Goal: Information Seeking & Learning: Learn about a topic

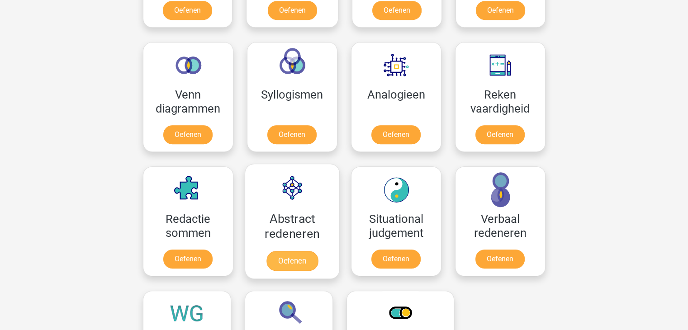
scroll to position [362, 0]
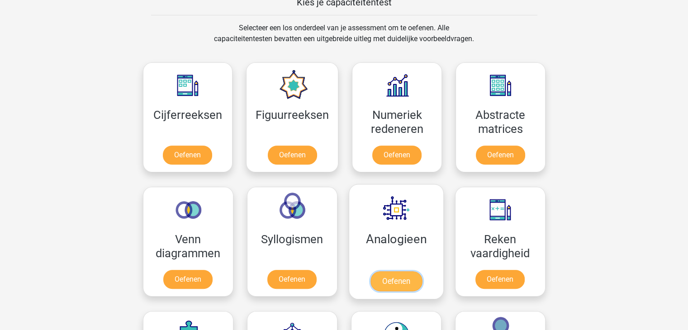
click at [409, 274] on link "Oefenen" at bounding box center [396, 282] width 52 height 20
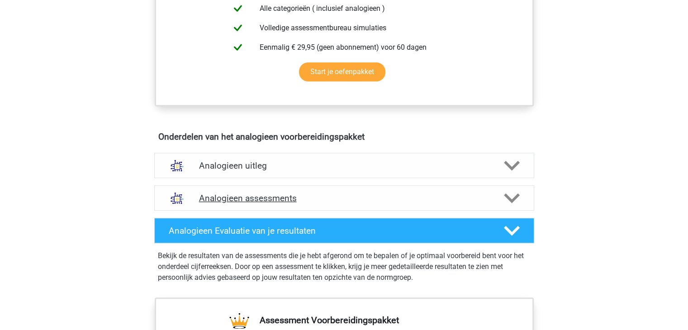
scroll to position [453, 0]
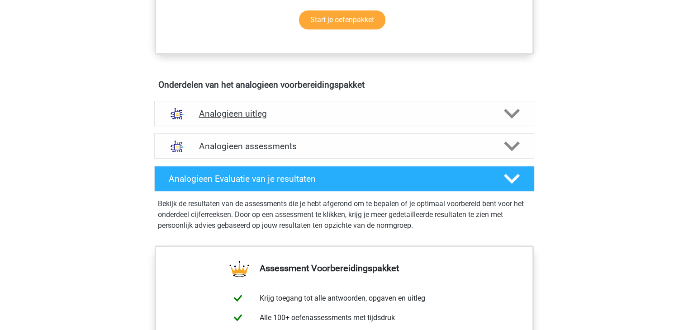
click at [485, 117] on h4 "Analogieen uitleg" at bounding box center [344, 114] width 291 height 10
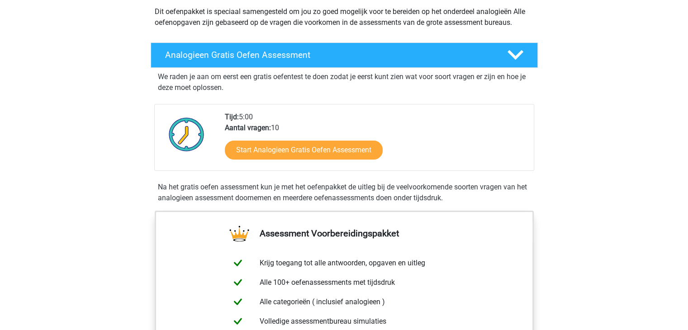
scroll to position [0, 0]
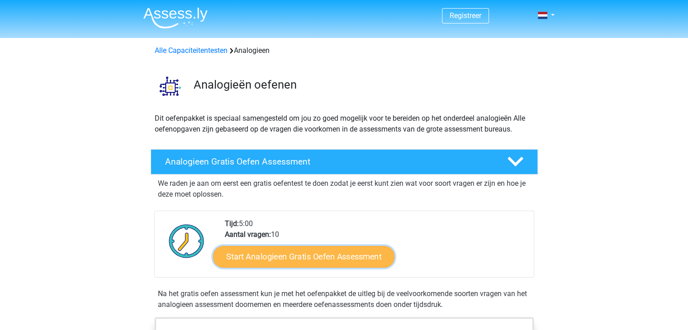
click at [337, 261] on link "Start Analogieen Gratis Oefen Assessment" at bounding box center [303, 257] width 181 height 22
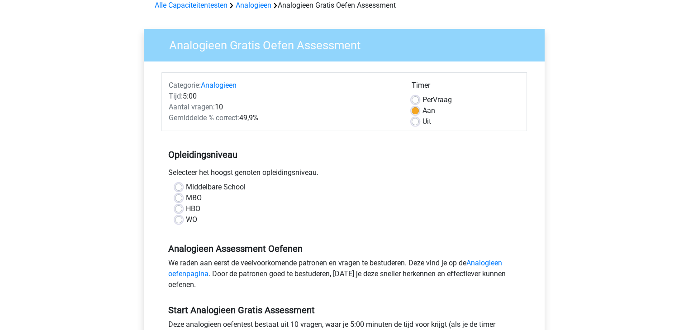
scroll to position [136, 0]
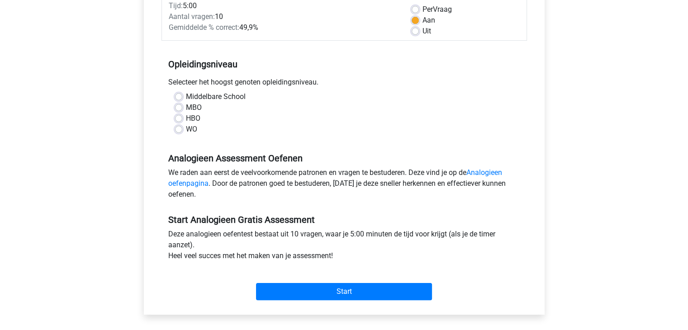
click at [186, 107] on label "MBO" at bounding box center [194, 107] width 16 height 11
click at [179, 107] on input "MBO" at bounding box center [178, 106] width 7 height 9
radio input "true"
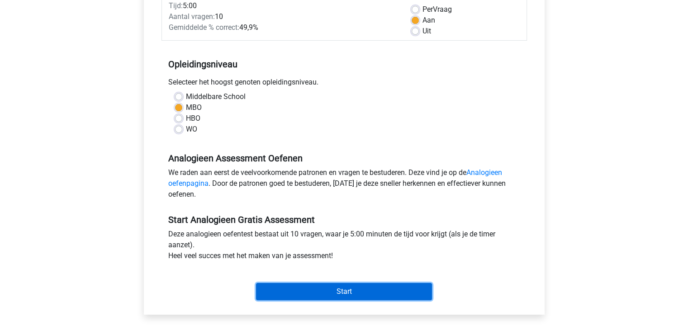
click at [335, 290] on input "Start" at bounding box center [344, 291] width 176 height 17
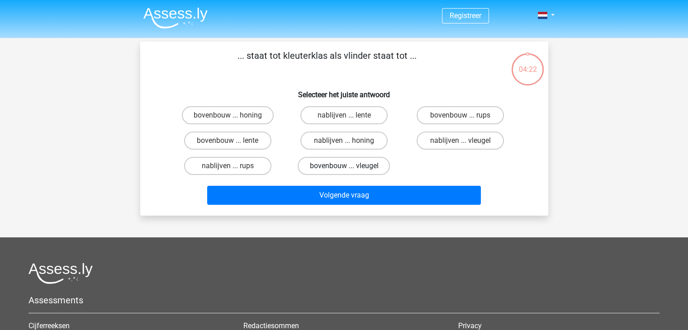
click at [353, 164] on label "bovenbouw ... vleugel" at bounding box center [344, 166] width 92 height 18
click at [350, 166] on input "bovenbouw ... vleugel" at bounding box center [347, 169] width 6 height 6
radio input "true"
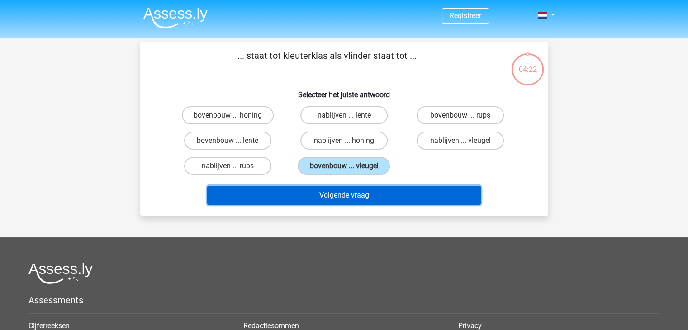
click at [358, 192] on button "Volgende vraag" at bounding box center [344, 195] width 274 height 19
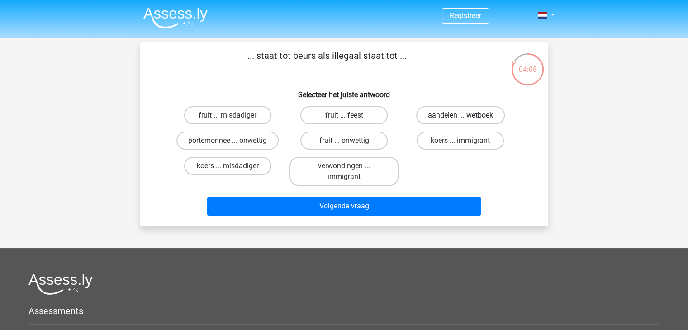
click at [449, 118] on label "aandelen ... wetboek" at bounding box center [460, 115] width 89 height 18
click at [461, 118] on input "aandelen ... wetboek" at bounding box center [464, 118] width 6 height 6
radio input "true"
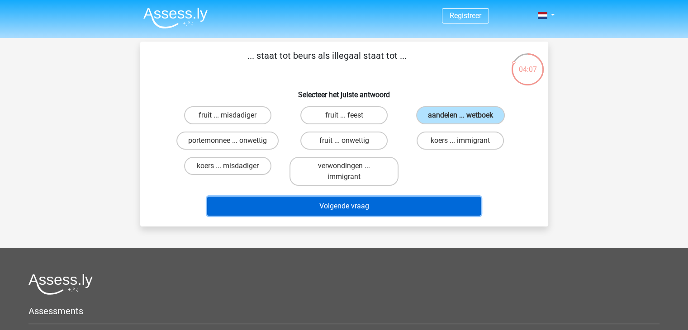
click at [378, 203] on button "Volgende vraag" at bounding box center [344, 206] width 274 height 19
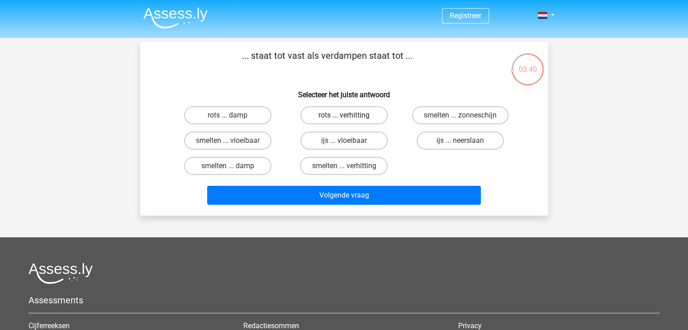
click at [353, 117] on label "rots ... verhitting" at bounding box center [343, 115] width 87 height 18
click at [350, 117] on input "rots ... verhitting" at bounding box center [347, 118] width 6 height 6
radio input "true"
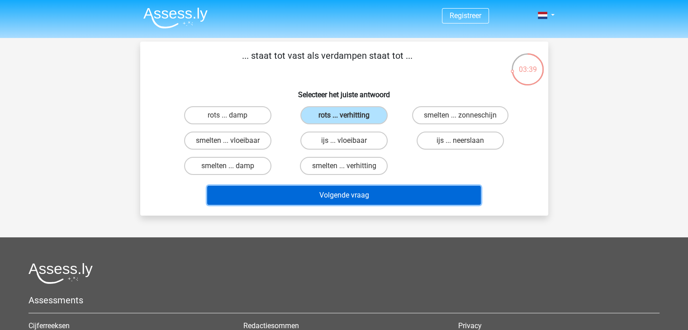
click at [355, 196] on button "Volgende vraag" at bounding box center [344, 195] width 274 height 19
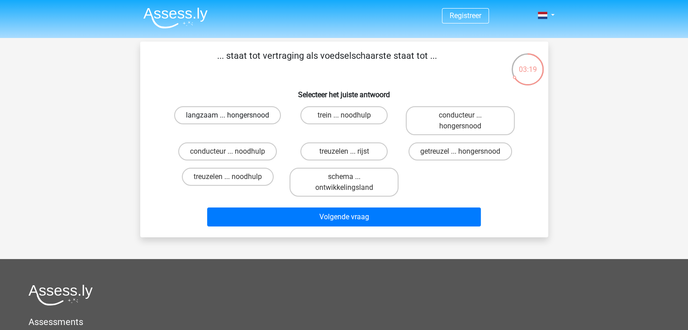
click at [225, 115] on label "langzaam ... hongersnood" at bounding box center [227, 115] width 107 height 18
click at [228, 115] on input "langzaam ... hongersnood" at bounding box center [231, 118] width 6 height 6
radio input "true"
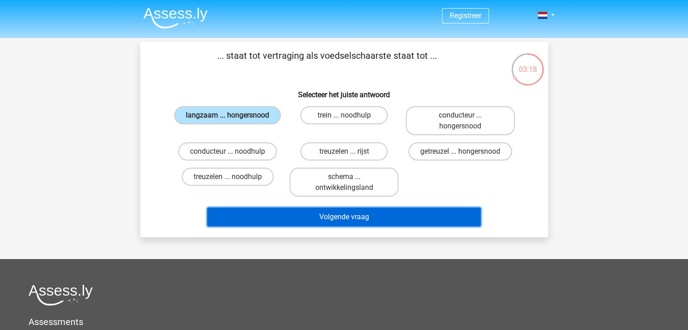
click at [348, 218] on button "Volgende vraag" at bounding box center [344, 217] width 274 height 19
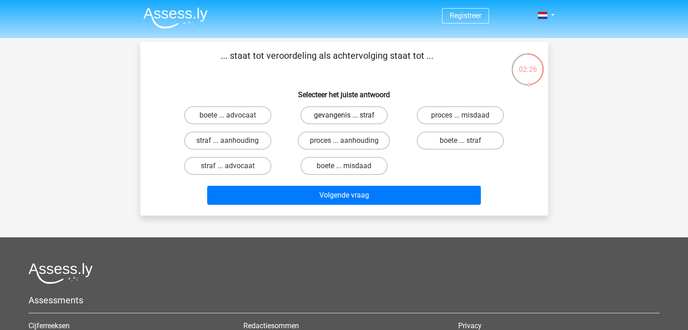
click at [333, 118] on label "gevangenis ... straf" at bounding box center [343, 115] width 87 height 18
click at [344, 118] on input "gevangenis ... straf" at bounding box center [347, 118] width 6 height 6
radio input "true"
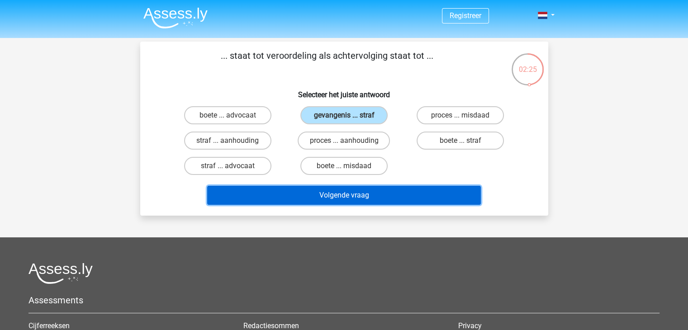
click at [338, 194] on button "Volgende vraag" at bounding box center [344, 195] width 274 height 19
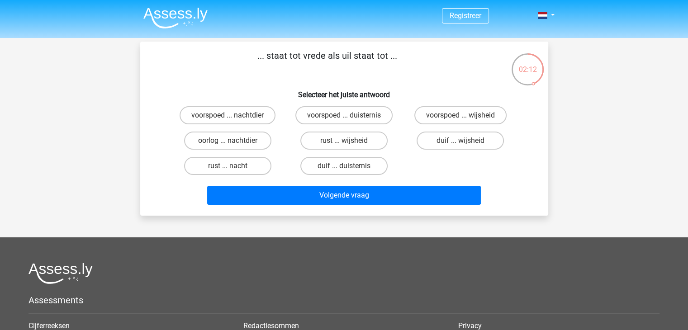
click at [348, 142] on input "rust ... wijsheid" at bounding box center [347, 144] width 6 height 6
radio input "true"
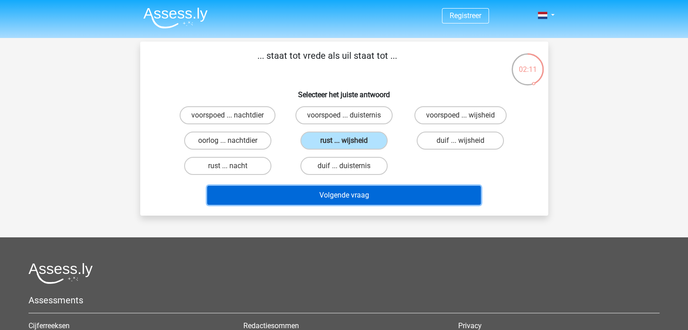
click at [361, 189] on button "Volgende vraag" at bounding box center [344, 195] width 274 height 19
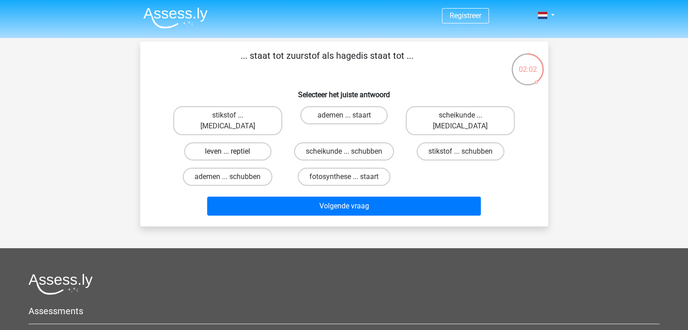
click at [248, 143] on label "leven ... reptiel" at bounding box center [227, 152] width 87 height 18
click at [233, 152] on input "leven ... reptiel" at bounding box center [231, 155] width 6 height 6
radio input "true"
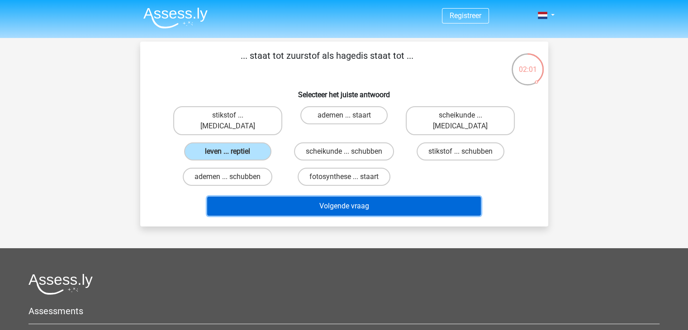
click at [349, 197] on button "Volgende vraag" at bounding box center [344, 206] width 274 height 19
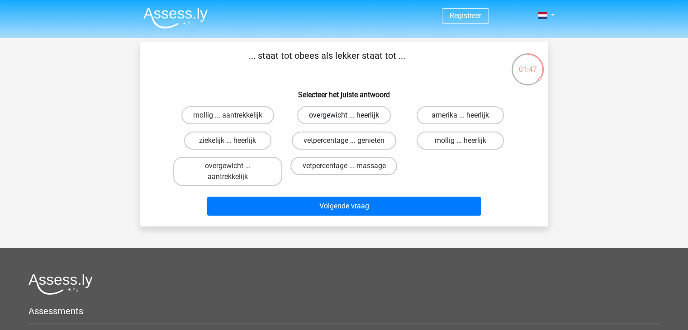
click at [338, 118] on label "overgewicht ... heerlijk" at bounding box center [344, 115] width 94 height 18
click at [344, 118] on input "overgewicht ... heerlijk" at bounding box center [347, 118] width 6 height 6
radio input "true"
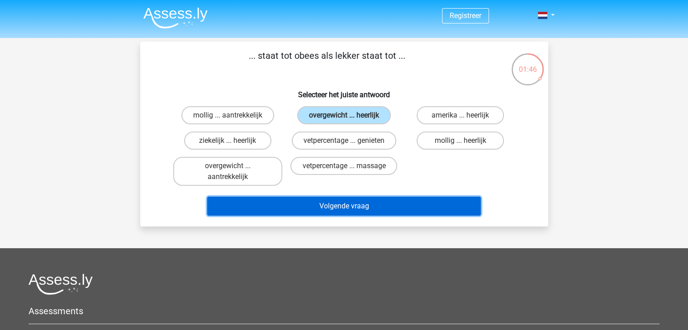
click at [346, 204] on button "Volgende vraag" at bounding box center [344, 206] width 274 height 19
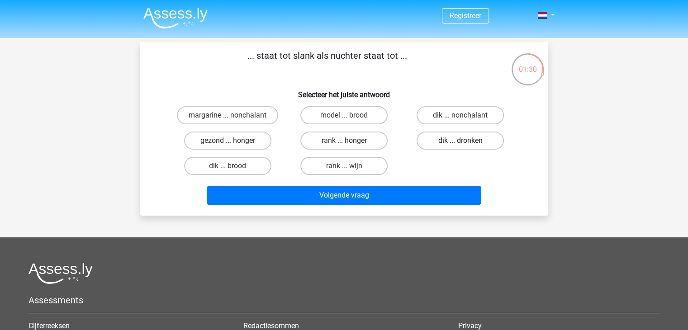
click at [459, 138] on label "dik ... dronken" at bounding box center [460, 141] width 87 height 18
click at [461, 141] on input "dik ... dronken" at bounding box center [464, 144] width 6 height 6
radio input "true"
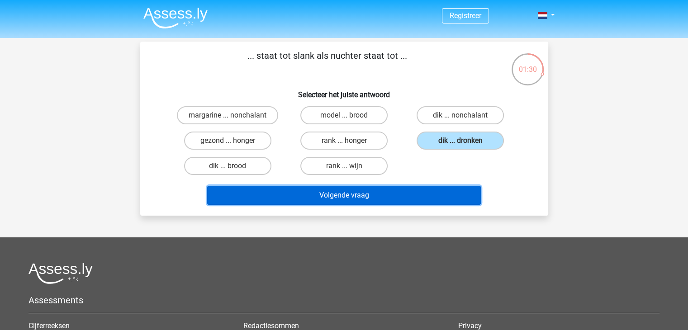
click at [364, 192] on button "Volgende vraag" at bounding box center [344, 195] width 274 height 19
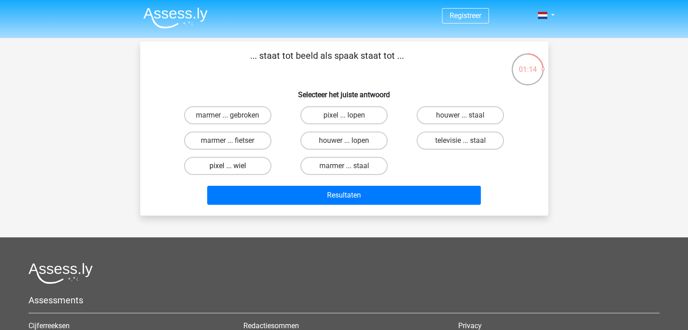
click at [248, 169] on label "pixel ... wiel" at bounding box center [227, 166] width 87 height 18
click at [233, 169] on input "pixel ... wiel" at bounding box center [231, 169] width 6 height 6
radio input "true"
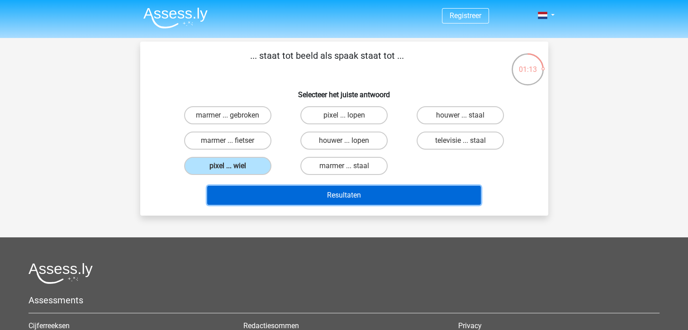
click at [339, 198] on button "Resultaten" at bounding box center [344, 195] width 274 height 19
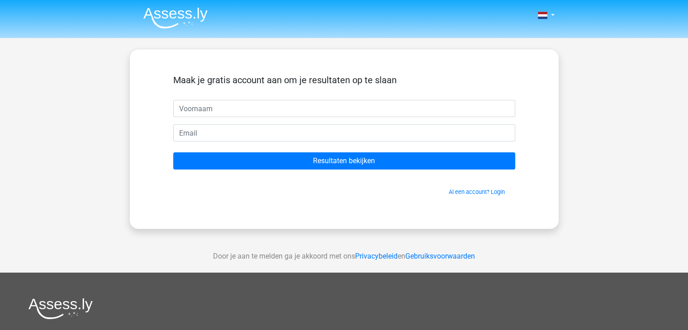
click at [263, 115] on input "text" at bounding box center [344, 108] width 342 height 17
type input "[PERSON_NAME]"
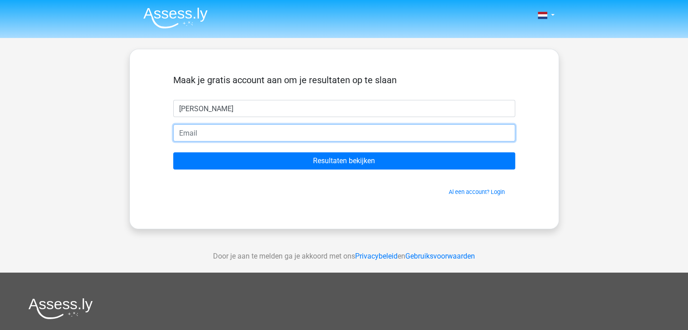
click at [241, 135] on input "email" at bounding box center [344, 132] width 342 height 17
type input "[EMAIL_ADDRESS][DOMAIN_NAME]"
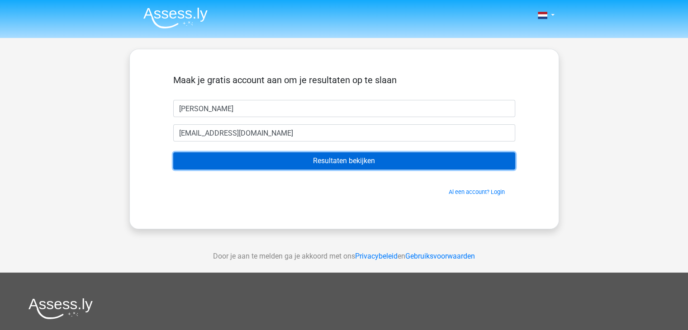
click at [351, 164] on input "Resultaten bekijken" at bounding box center [344, 160] width 342 height 17
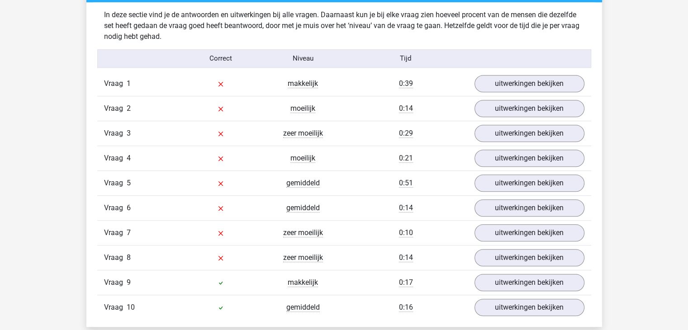
scroll to position [724, 0]
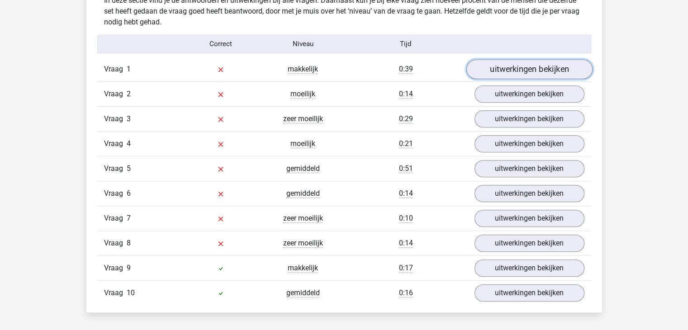
click at [508, 67] on link "uitwerkingen bekijken" at bounding box center [529, 69] width 126 height 20
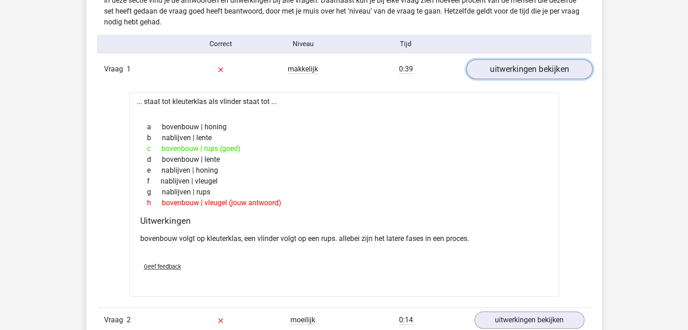
click at [530, 71] on link "uitwerkingen bekijken" at bounding box center [529, 69] width 126 height 20
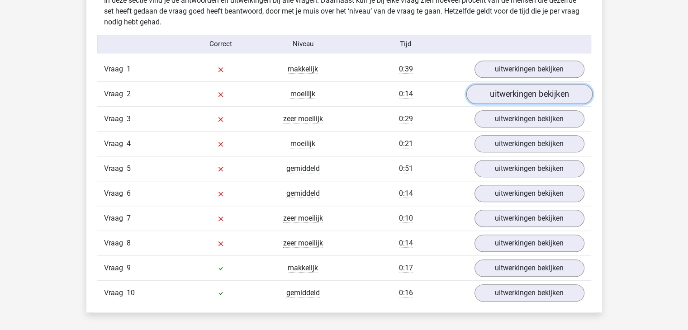
click at [523, 97] on link "uitwerkingen bekijken" at bounding box center [529, 94] width 126 height 20
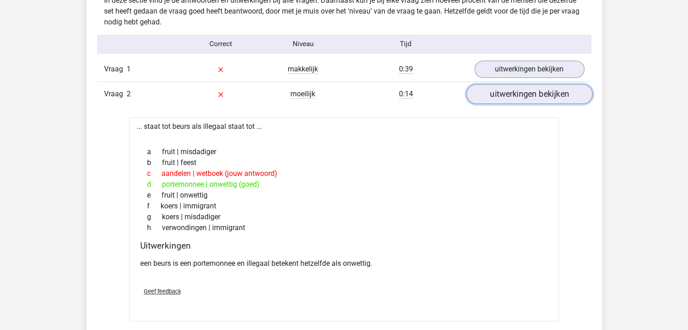
click at [512, 102] on link "uitwerkingen bekijken" at bounding box center [529, 94] width 126 height 20
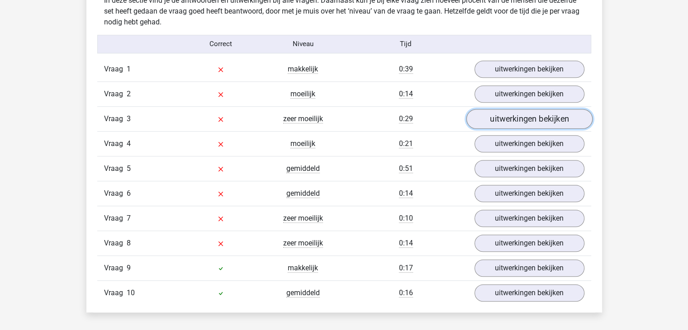
click at [504, 118] on link "uitwerkingen bekijken" at bounding box center [529, 119] width 126 height 20
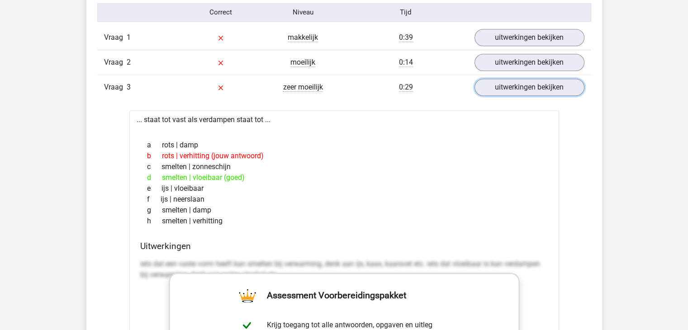
scroll to position [769, 0]
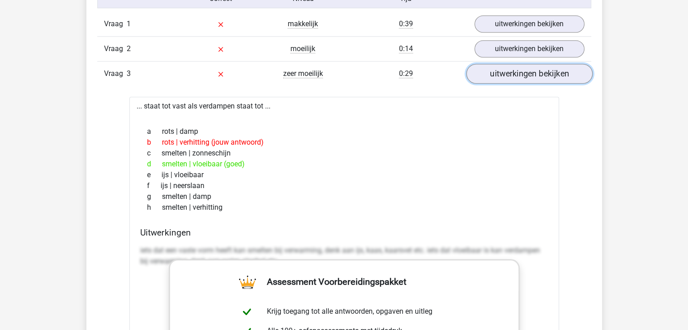
click at [513, 70] on link "uitwerkingen bekijken" at bounding box center [529, 74] width 126 height 20
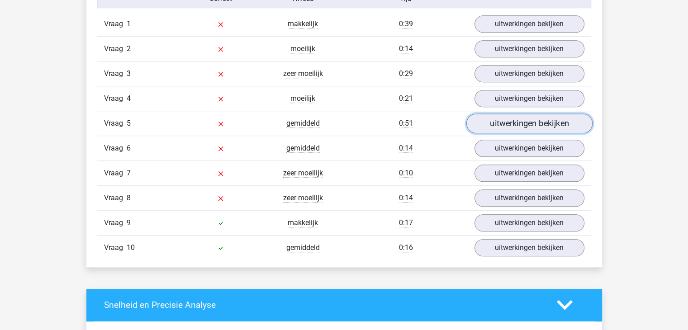
click at [509, 127] on link "uitwerkingen bekijken" at bounding box center [529, 124] width 126 height 20
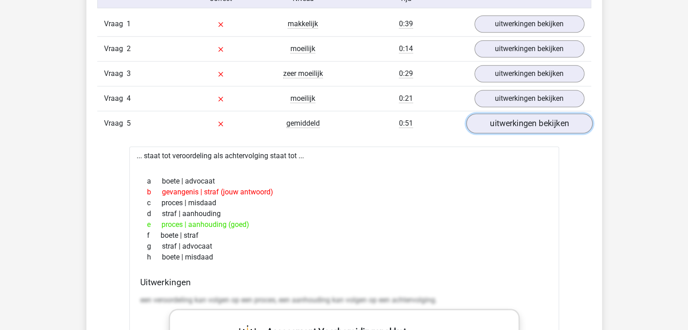
click at [508, 123] on link "uitwerkingen bekijken" at bounding box center [529, 124] width 126 height 20
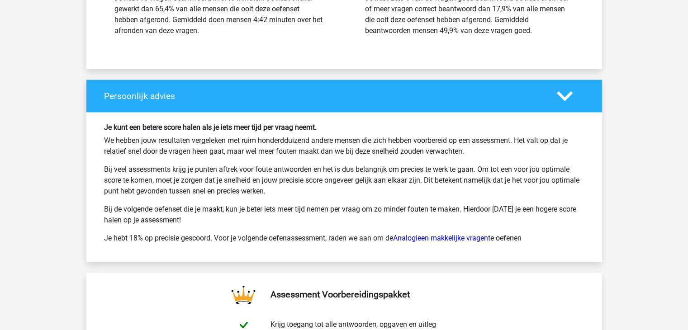
scroll to position [1358, 0]
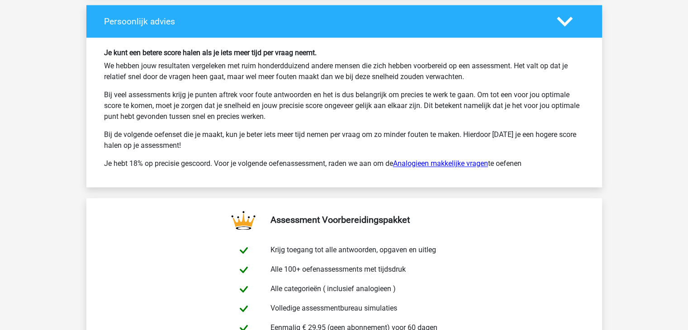
click at [449, 162] on link "Analogieen makkelijke vragen" at bounding box center [440, 163] width 95 height 9
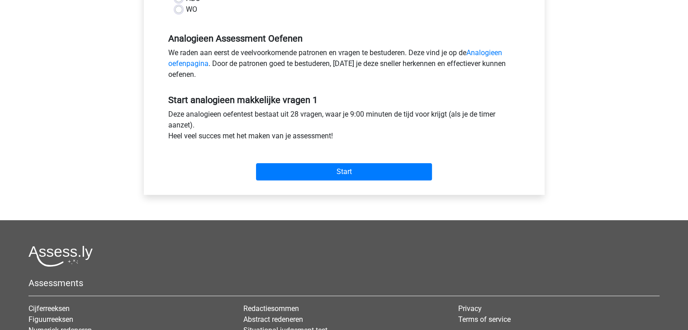
scroll to position [272, 0]
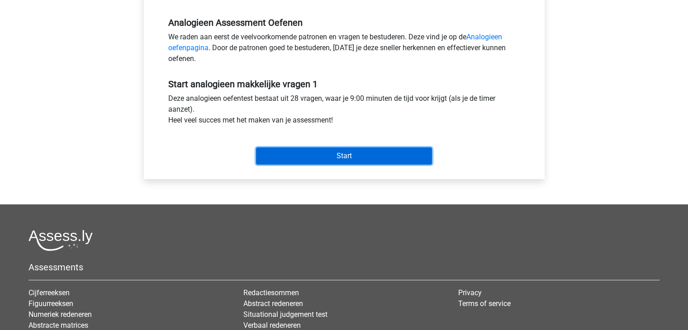
click at [361, 161] on input "Start" at bounding box center [344, 156] width 176 height 17
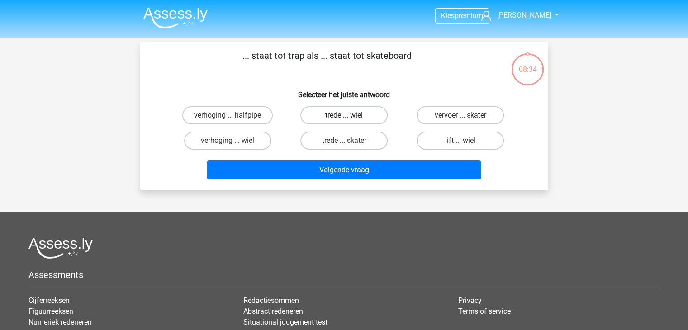
click at [354, 115] on label "trede ... wiel" at bounding box center [343, 115] width 87 height 18
click at [350, 115] on input "trede ... wiel" at bounding box center [347, 118] width 6 height 6
radio input "true"
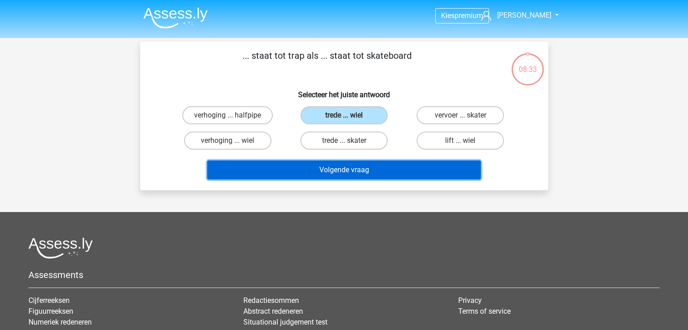
click at [357, 167] on button "Volgende vraag" at bounding box center [344, 170] width 274 height 19
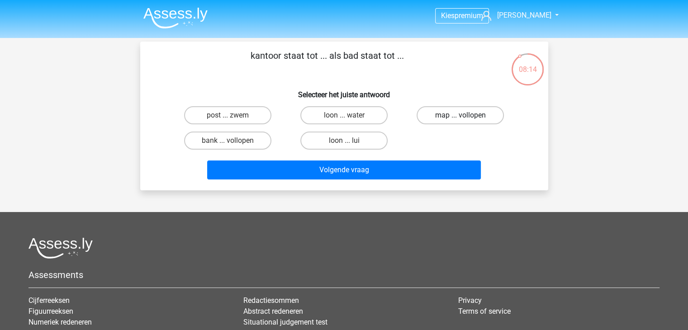
click at [474, 117] on label "map ... vollopen" at bounding box center [460, 115] width 87 height 18
click at [467, 117] on input "map ... vollopen" at bounding box center [464, 118] width 6 height 6
radio input "true"
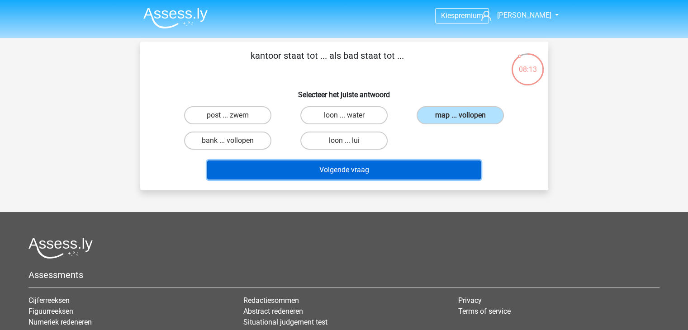
click at [373, 172] on button "Volgende vraag" at bounding box center [344, 170] width 274 height 19
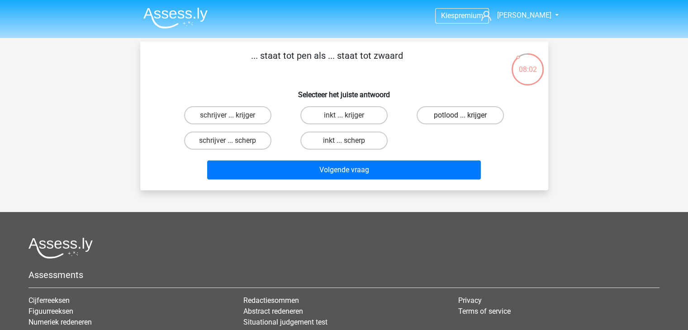
click at [459, 119] on label "potlood ... krijger" at bounding box center [460, 115] width 87 height 18
click at [461, 119] on input "potlood ... krijger" at bounding box center [464, 118] width 6 height 6
radio input "true"
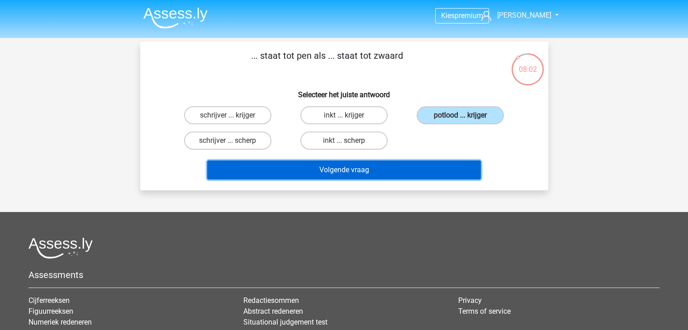
click at [370, 167] on button "Volgende vraag" at bounding box center [344, 170] width 274 height 19
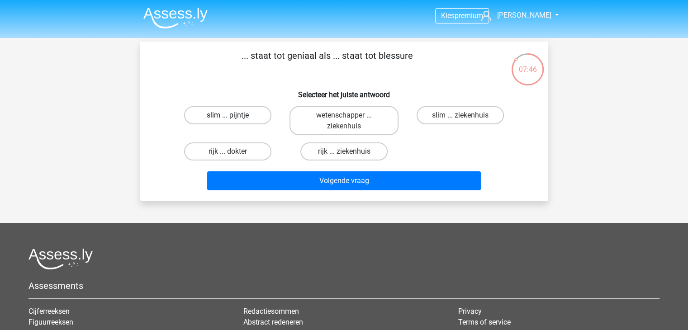
click at [226, 115] on label "slim ... pijntje" at bounding box center [227, 115] width 87 height 18
click at [228, 115] on input "slim ... pijntje" at bounding box center [231, 118] width 6 height 6
radio input "true"
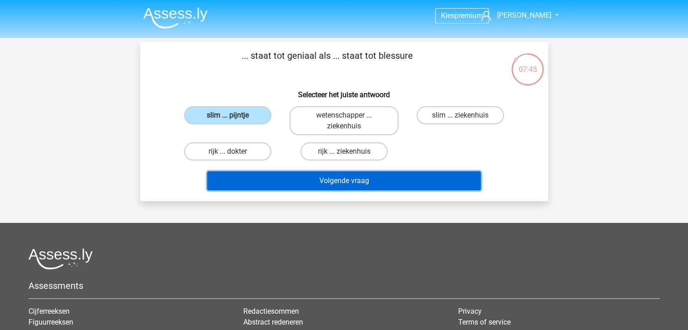
click at [335, 181] on button "Volgende vraag" at bounding box center [344, 181] width 274 height 19
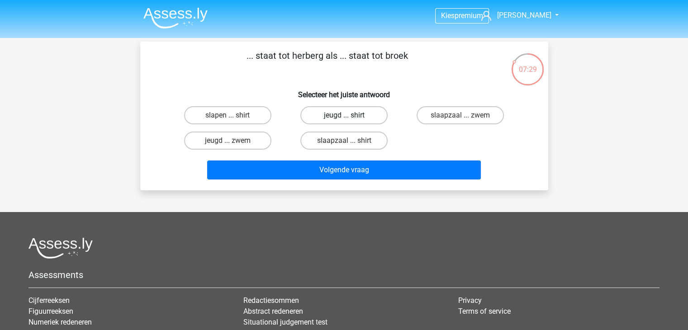
click at [338, 118] on label "jeugd ... shirt" at bounding box center [343, 115] width 87 height 18
click at [344, 118] on input "jeugd ... shirt" at bounding box center [347, 118] width 6 height 6
radio input "true"
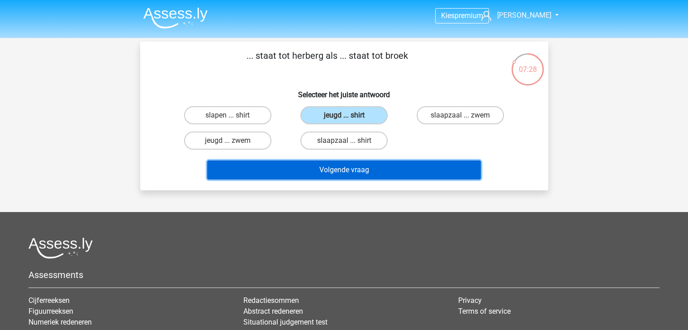
click at [351, 172] on button "Volgende vraag" at bounding box center [344, 170] width 274 height 19
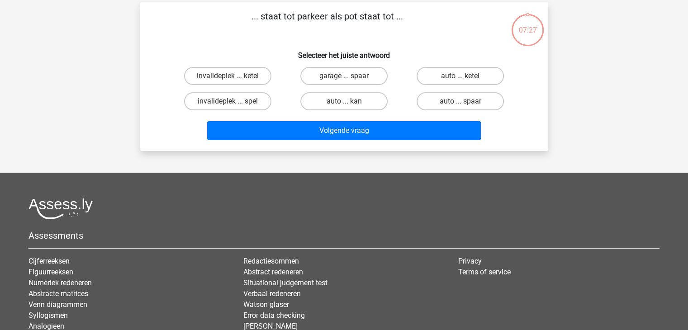
scroll to position [42, 0]
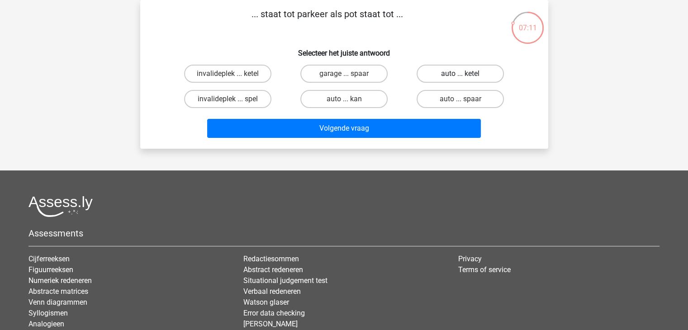
click at [453, 76] on label "auto ... ketel" at bounding box center [460, 74] width 87 height 18
click at [461, 76] on input "auto ... ketel" at bounding box center [464, 77] width 6 height 6
radio input "true"
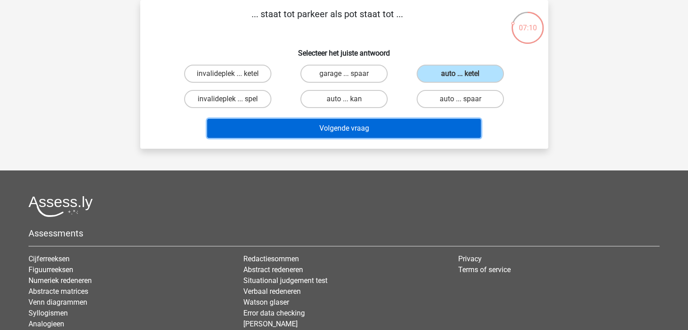
click at [358, 127] on button "Volgende vraag" at bounding box center [344, 128] width 274 height 19
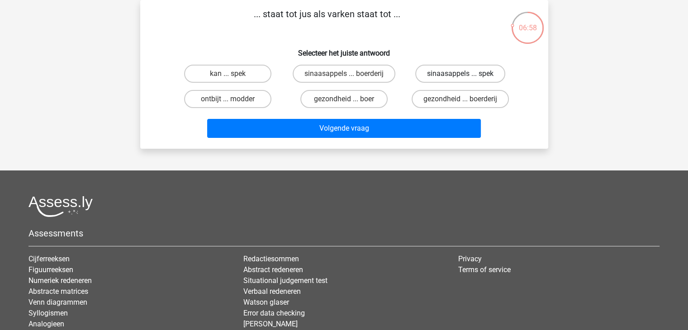
click at [452, 74] on label "sinaasappels ... spek" at bounding box center [460, 74] width 90 height 18
click at [461, 74] on input "sinaasappels ... spek" at bounding box center [464, 77] width 6 height 6
radio input "true"
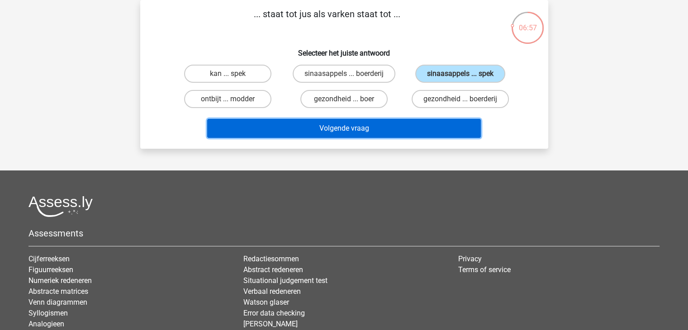
click at [356, 128] on button "Volgende vraag" at bounding box center [344, 128] width 274 height 19
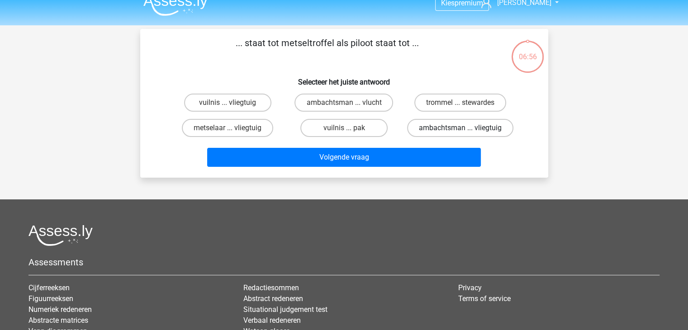
scroll to position [0, 0]
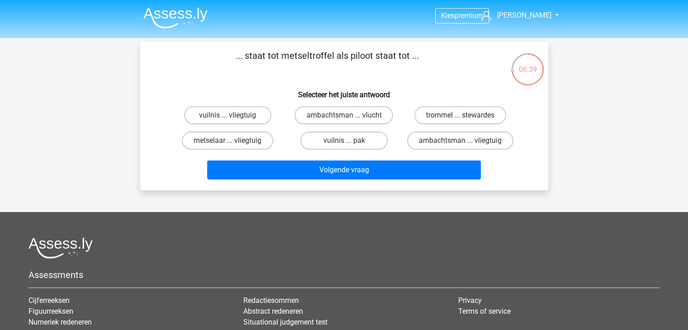
click at [230, 141] on input "metselaar ... vliegtuig" at bounding box center [231, 144] width 6 height 6
radio input "true"
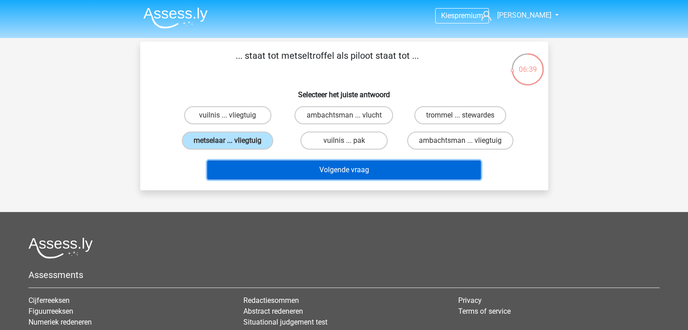
click at [325, 170] on button "Volgende vraag" at bounding box center [344, 170] width 274 height 19
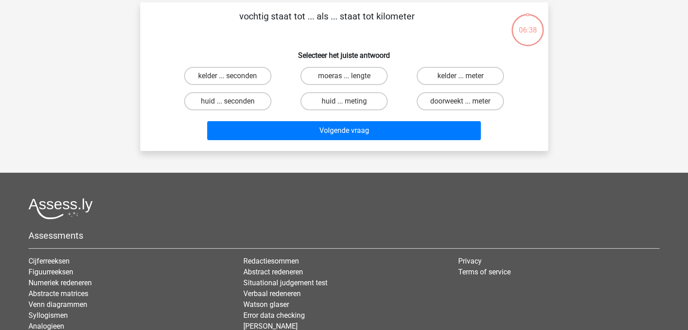
scroll to position [42, 0]
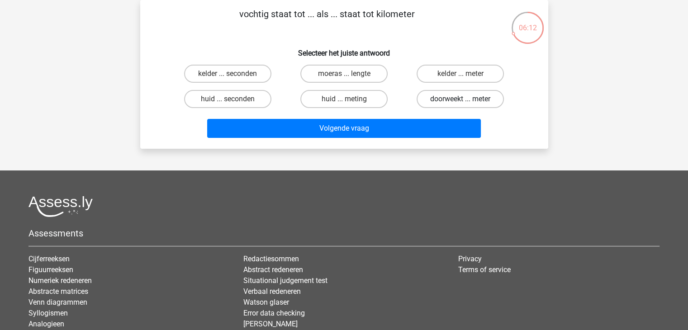
click at [451, 102] on label "doorweekt ... meter" at bounding box center [460, 99] width 87 height 18
click at [461, 102] on input "doorweekt ... meter" at bounding box center [464, 102] width 6 height 6
radio input "true"
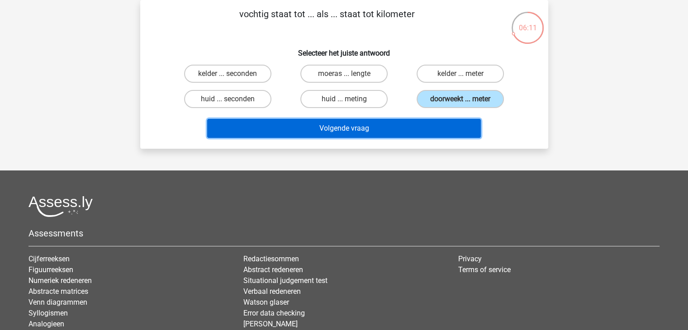
click at [369, 126] on button "Volgende vraag" at bounding box center [344, 128] width 274 height 19
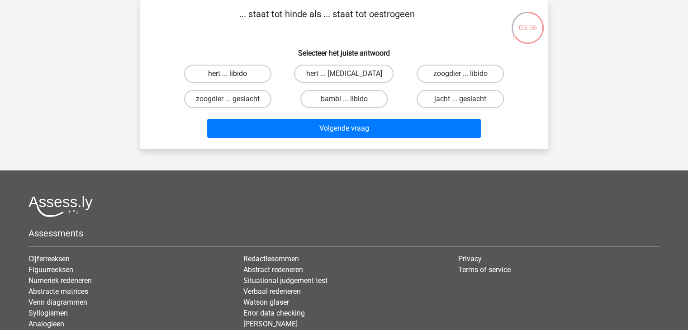
click at [230, 73] on label "hert ... libido" at bounding box center [227, 74] width 87 height 18
click at [230, 74] on input "hert ... libido" at bounding box center [231, 77] width 6 height 6
radio input "true"
drag, startPoint x: 237, startPoint y: 75, endPoint x: 247, endPoint y: 75, distance: 10.0
click at [238, 75] on label "hert ... libido" at bounding box center [227, 74] width 87 height 18
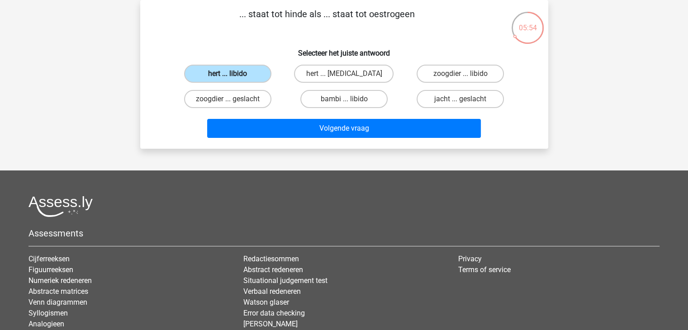
click at [233, 75] on input "hert ... libido" at bounding box center [231, 77] width 6 height 6
click at [448, 71] on label "zoogdier ... libido" at bounding box center [460, 74] width 87 height 18
click at [461, 74] on input "zoogdier ... libido" at bounding box center [464, 77] width 6 height 6
radio input "true"
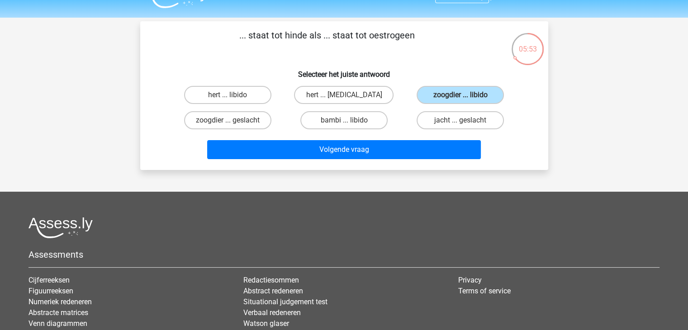
scroll to position [0, 0]
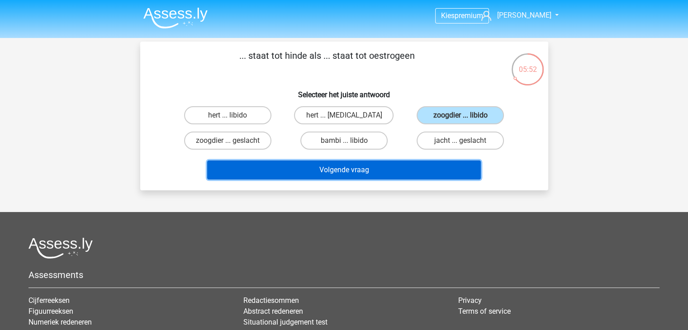
click at [359, 164] on button "Volgende vraag" at bounding box center [344, 170] width 274 height 19
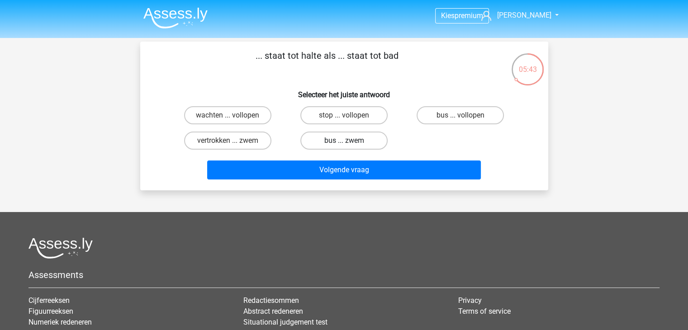
click at [340, 142] on label "bus ... zwem" at bounding box center [343, 141] width 87 height 18
click at [344, 142] on input "bus ... zwem" at bounding box center [347, 144] width 6 height 6
radio input "true"
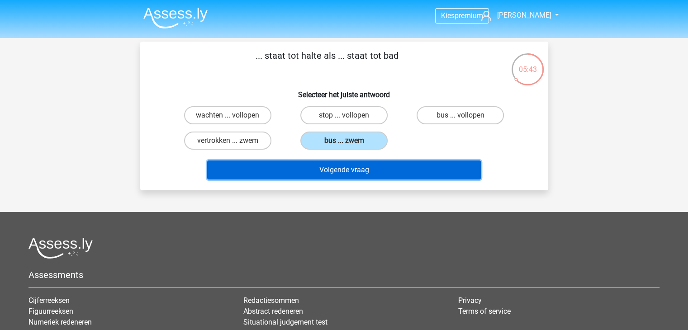
click at [358, 165] on button "Volgende vraag" at bounding box center [344, 170] width 274 height 19
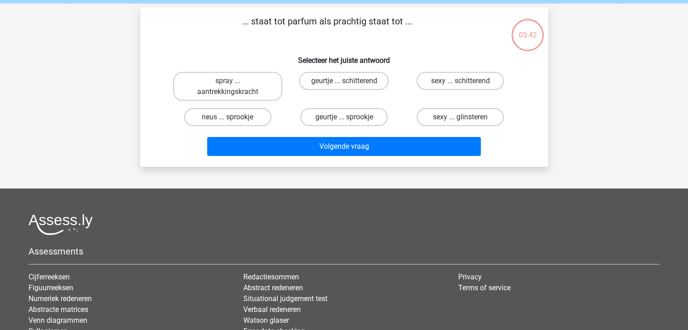
scroll to position [42, 0]
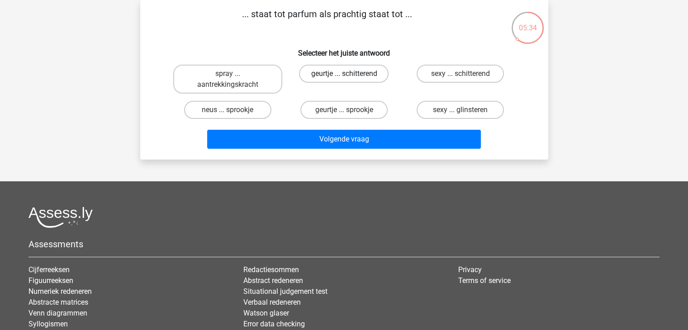
click at [320, 76] on label "geurtje ... schitterend" at bounding box center [344, 74] width 90 height 18
click at [344, 76] on input "geurtje ... schitterend" at bounding box center [347, 77] width 6 height 6
radio input "true"
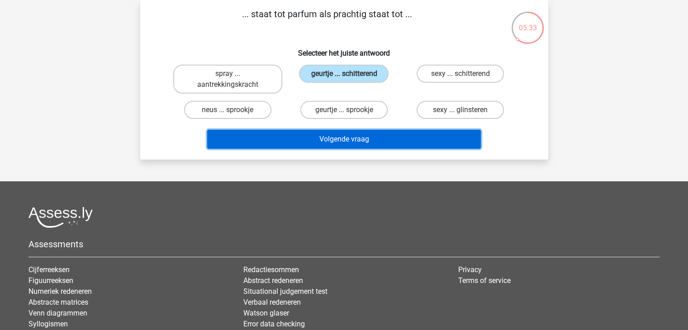
click at [345, 138] on button "Volgende vraag" at bounding box center [344, 139] width 274 height 19
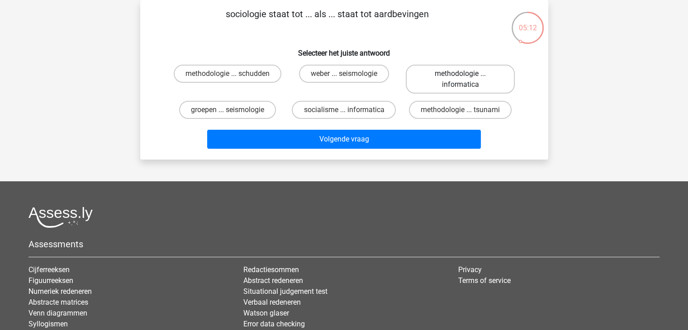
click at [466, 85] on label "methodologie ... informatica" at bounding box center [460, 79] width 109 height 29
click at [466, 80] on input "methodologie ... informatica" at bounding box center [464, 77] width 6 height 6
radio input "true"
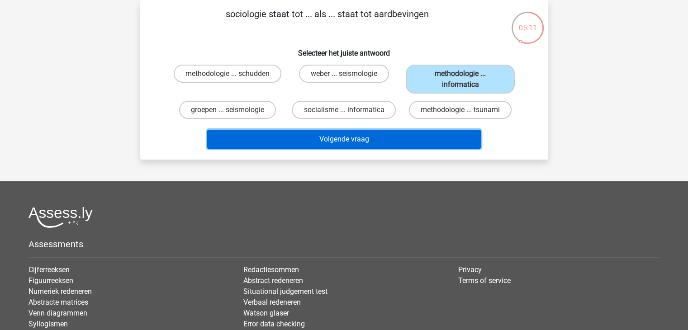
click at [361, 138] on button "Volgende vraag" at bounding box center [344, 139] width 274 height 19
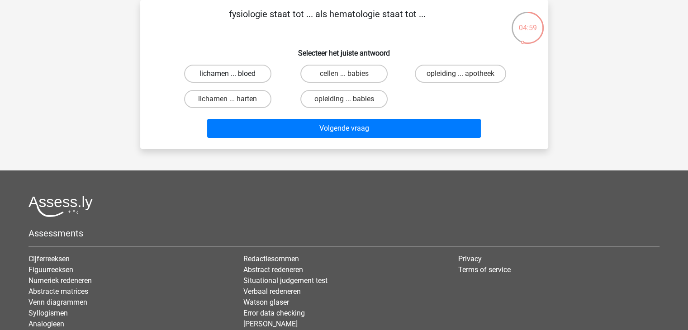
click at [244, 73] on label "lichamen ... bloed" at bounding box center [227, 74] width 87 height 18
click at [233, 74] on input "lichamen ... bloed" at bounding box center [231, 77] width 6 height 6
radio input "true"
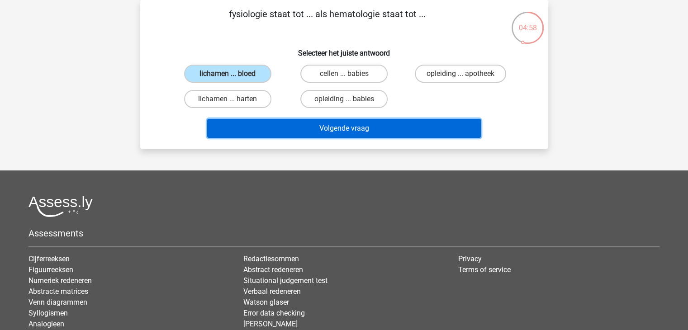
click at [326, 128] on button "Volgende vraag" at bounding box center [344, 128] width 274 height 19
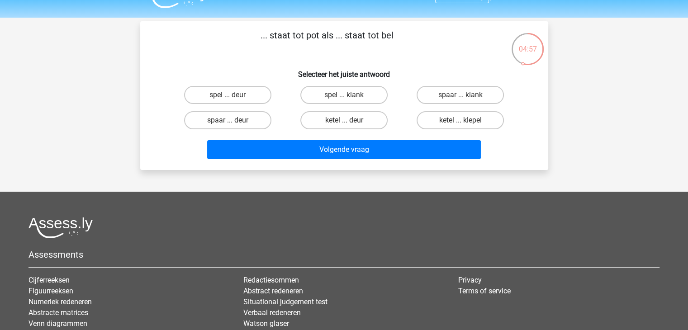
scroll to position [0, 0]
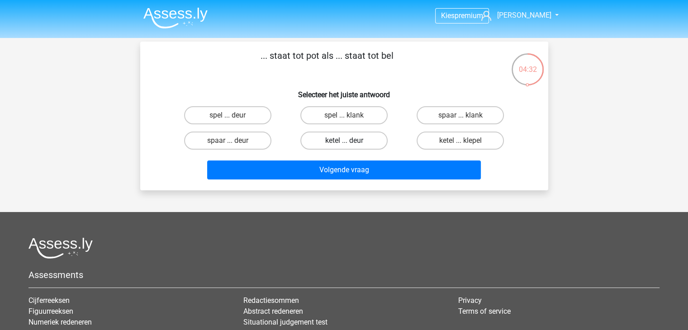
click at [343, 139] on label "ketel ... deur" at bounding box center [343, 141] width 87 height 18
click at [344, 141] on input "ketel ... deur" at bounding box center [347, 144] width 6 height 6
radio input "true"
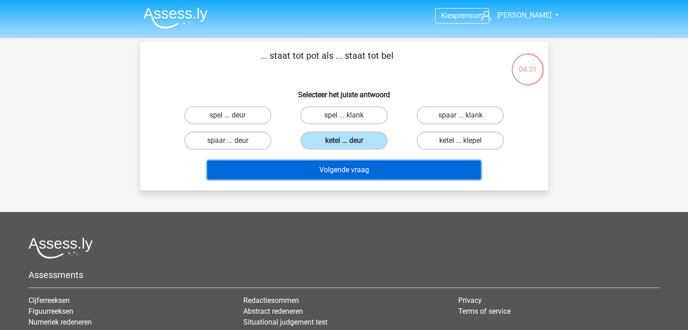
click at [349, 174] on button "Volgende vraag" at bounding box center [344, 170] width 274 height 19
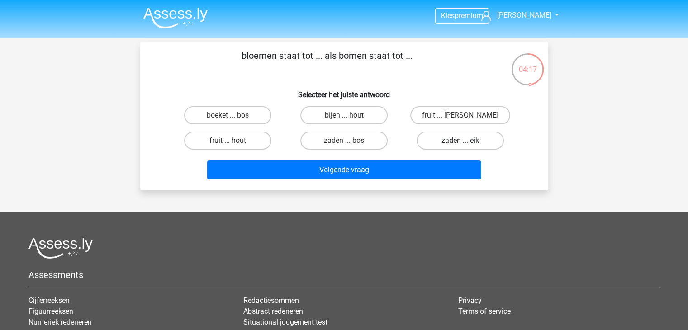
click at [451, 143] on label "zaden ... eik" at bounding box center [460, 141] width 87 height 18
click at [461, 143] on input "zaden ... eik" at bounding box center [464, 144] width 6 height 6
radio input "true"
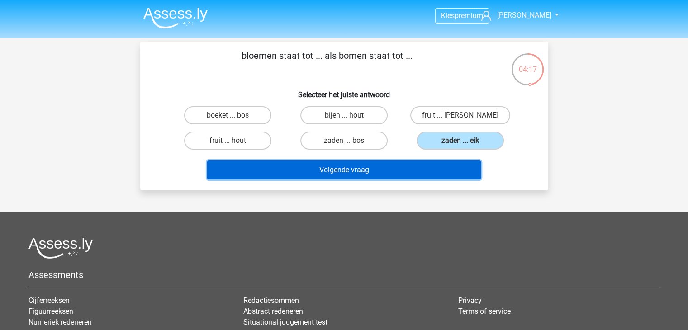
click at [364, 171] on button "Volgende vraag" at bounding box center [344, 170] width 274 height 19
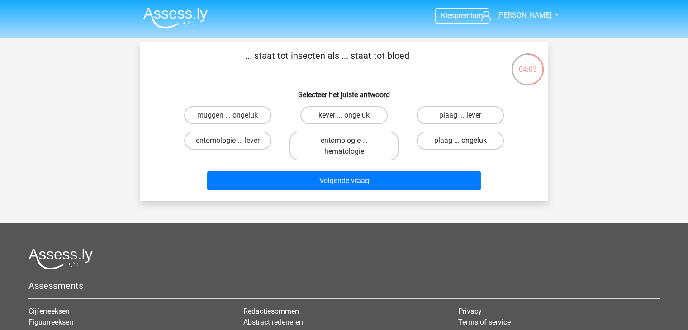
click at [451, 141] on label "plaag ... ongeluk" at bounding box center [460, 141] width 87 height 18
click at [461, 141] on input "plaag ... ongeluk" at bounding box center [464, 144] width 6 height 6
radio input "true"
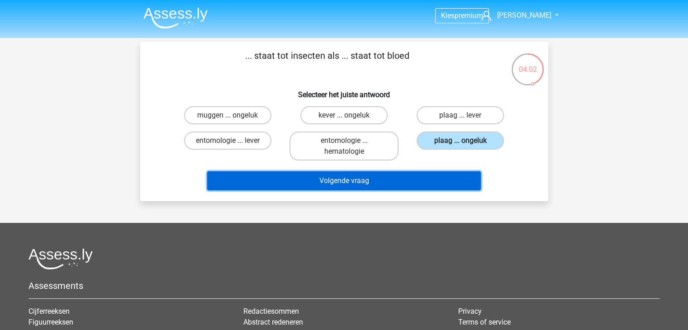
click at [376, 174] on button "Volgende vraag" at bounding box center [344, 181] width 274 height 19
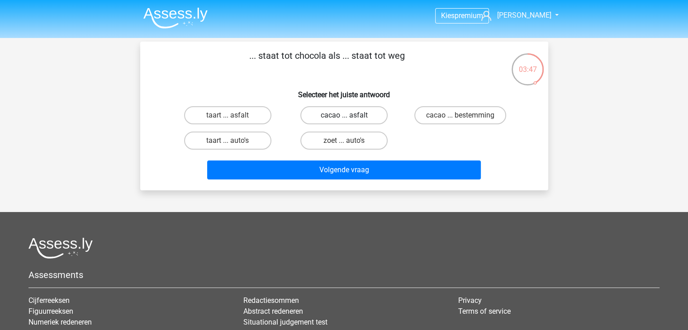
click at [339, 117] on label "cacao ... asfalt" at bounding box center [343, 115] width 87 height 18
click at [344, 117] on input "cacao ... asfalt" at bounding box center [347, 118] width 6 height 6
radio input "true"
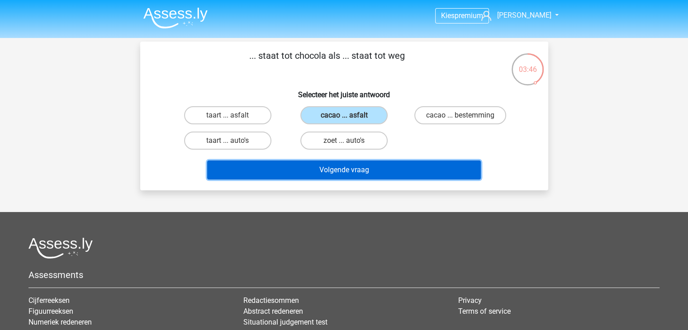
click at [347, 167] on button "Volgende vraag" at bounding box center [344, 170] width 274 height 19
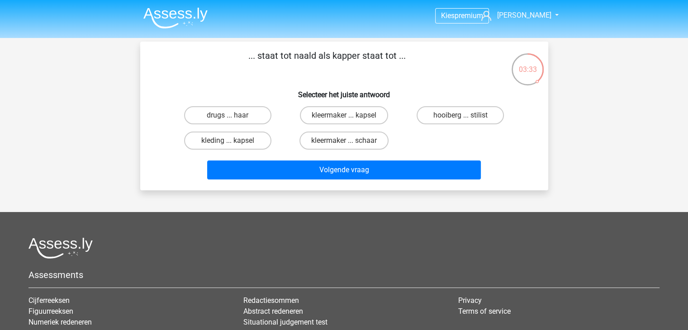
click at [345, 142] on input "kleermaker ... schaar" at bounding box center [347, 144] width 6 height 6
radio input "true"
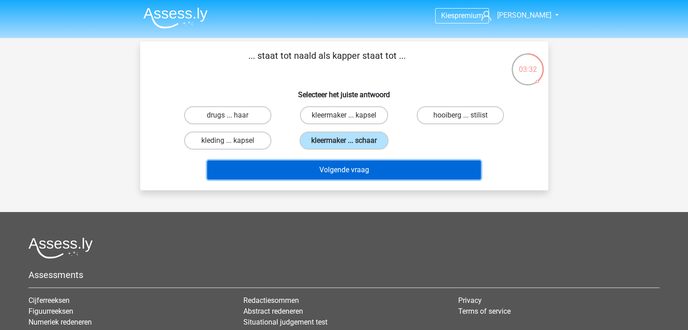
click at [338, 167] on button "Volgende vraag" at bounding box center [344, 170] width 274 height 19
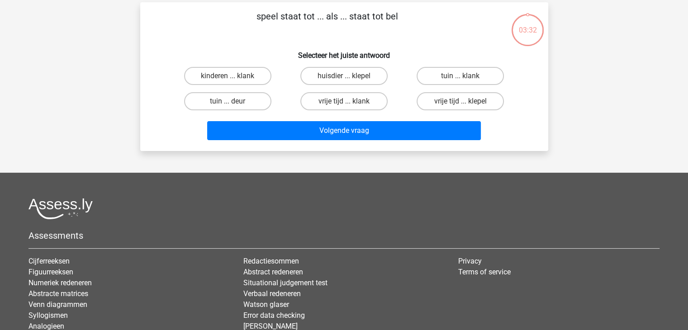
scroll to position [42, 0]
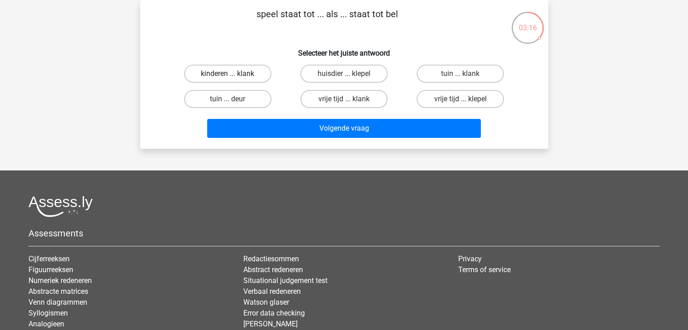
click at [246, 76] on label "kinderen ... klank" at bounding box center [227, 74] width 87 height 18
click at [233, 76] on input "kinderen ... klank" at bounding box center [231, 77] width 6 height 6
radio input "true"
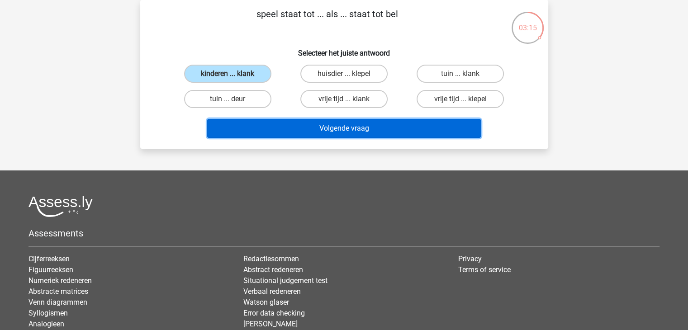
click at [344, 128] on button "Volgende vraag" at bounding box center [344, 128] width 274 height 19
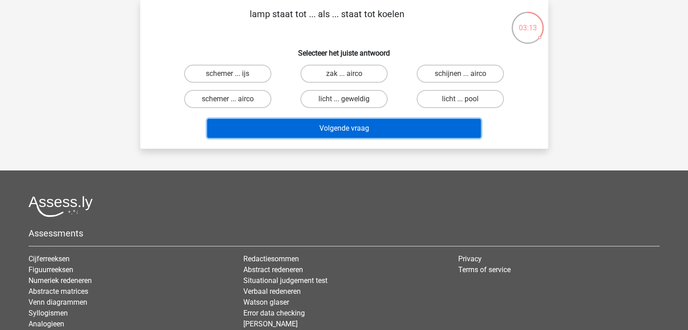
click at [353, 125] on button "Volgende vraag" at bounding box center [344, 128] width 274 height 19
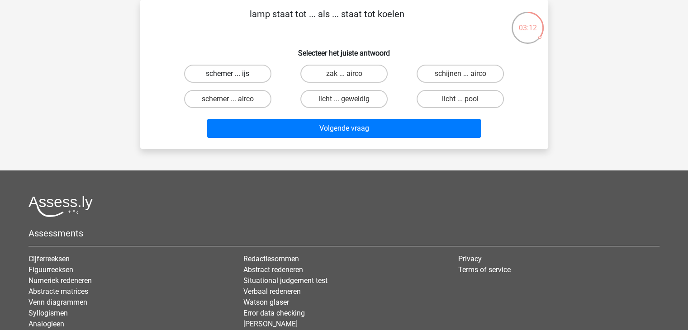
click at [246, 78] on label "schemer ... ijs" at bounding box center [227, 74] width 87 height 18
click at [233, 78] on input "schemer ... ijs" at bounding box center [231, 77] width 6 height 6
radio input "true"
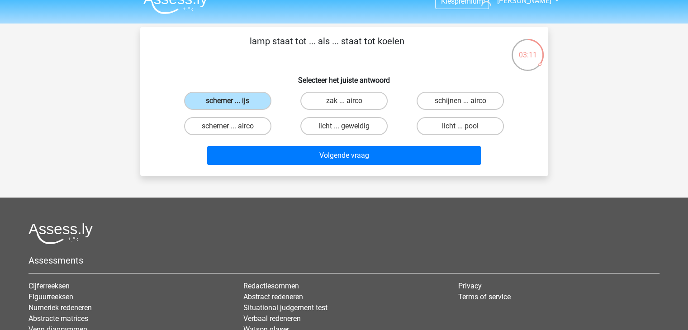
scroll to position [0, 0]
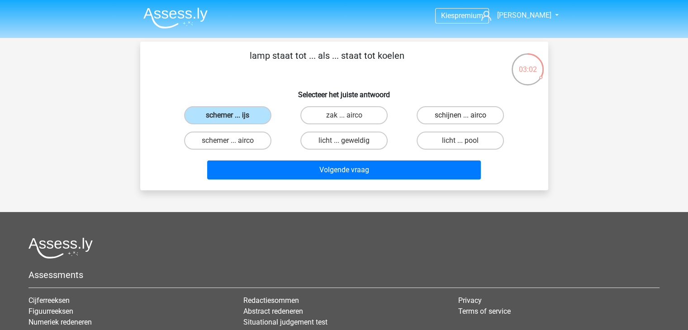
click at [457, 116] on label "schijnen ... airco" at bounding box center [460, 115] width 87 height 18
click at [461, 116] on input "schijnen ... airco" at bounding box center [464, 118] width 6 height 6
radio input "true"
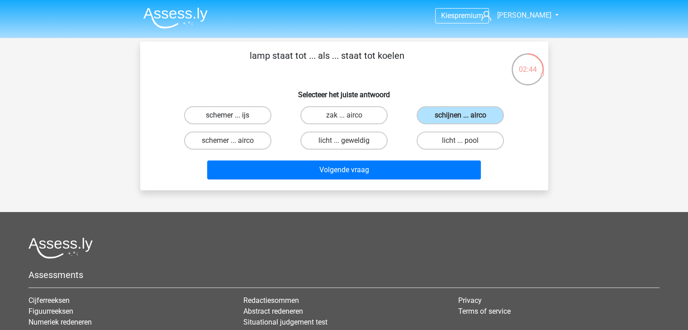
click at [241, 115] on label "schemer ... ijs" at bounding box center [227, 115] width 87 height 18
click at [233, 115] on input "schemer ... ijs" at bounding box center [231, 118] width 6 height 6
radio input "true"
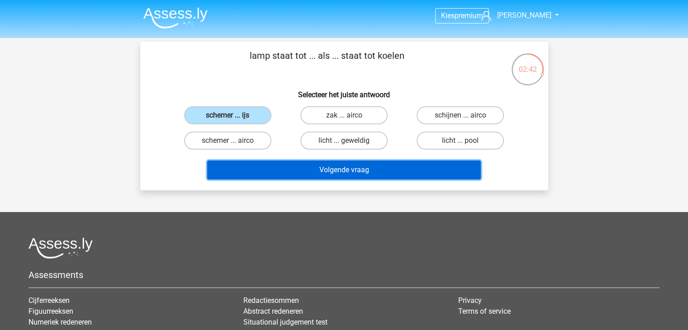
click at [350, 181] on div "Volgende vraag" at bounding box center [344, 172] width 349 height 23
click at [357, 168] on button "Volgende vraag" at bounding box center [344, 170] width 274 height 19
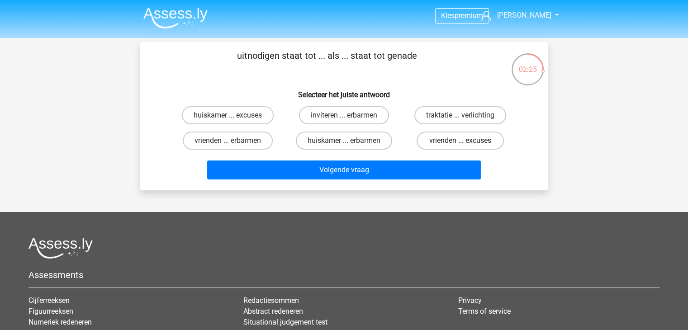
drag, startPoint x: 451, startPoint y: 142, endPoint x: 437, endPoint y: 143, distance: 13.7
click at [450, 142] on label "vrienden ... excuses" at bounding box center [460, 141] width 87 height 18
click at [461, 142] on input "vrienden ... excuses" at bounding box center [464, 144] width 6 height 6
radio input "true"
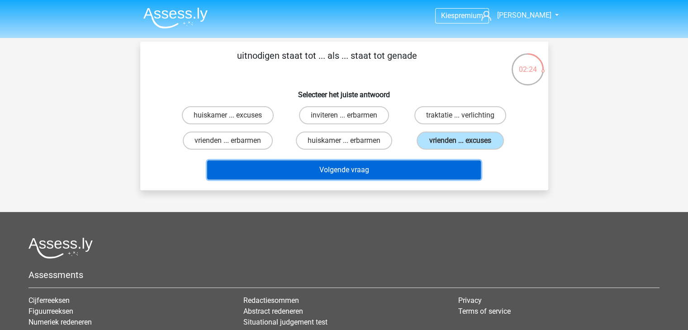
click at [367, 164] on button "Volgende vraag" at bounding box center [344, 170] width 274 height 19
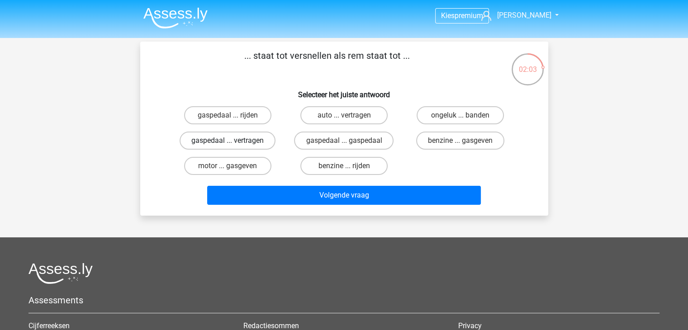
click at [233, 140] on label "gaspedaal ... vertragen" at bounding box center [228, 141] width 96 height 18
click at [233, 141] on input "gaspedaal ... vertragen" at bounding box center [231, 144] width 6 height 6
radio input "true"
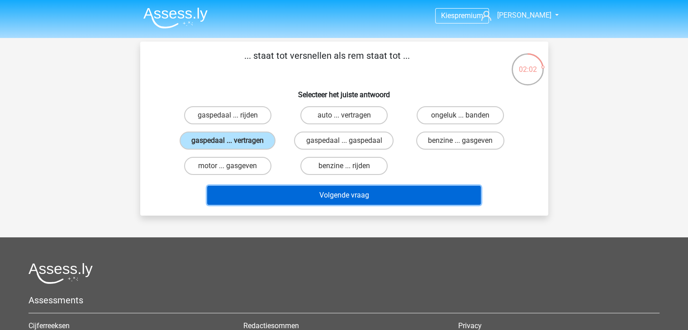
click at [324, 192] on button "Volgende vraag" at bounding box center [344, 195] width 274 height 19
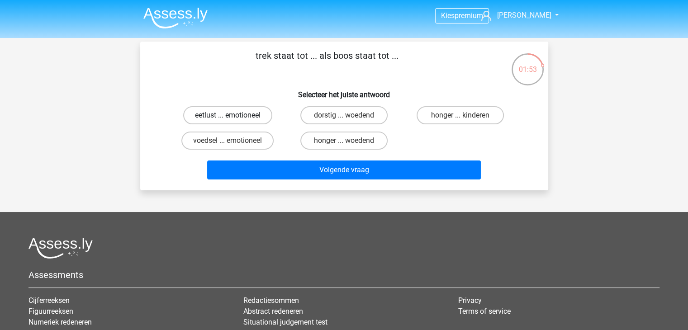
click at [221, 115] on label "eetlust ... emotioneel" at bounding box center [227, 115] width 89 height 18
click at [228, 115] on input "eetlust ... emotioneel" at bounding box center [231, 118] width 6 height 6
radio input "true"
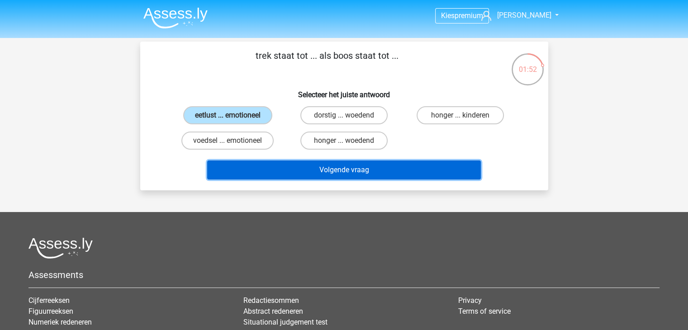
click at [345, 165] on button "Volgende vraag" at bounding box center [344, 170] width 274 height 19
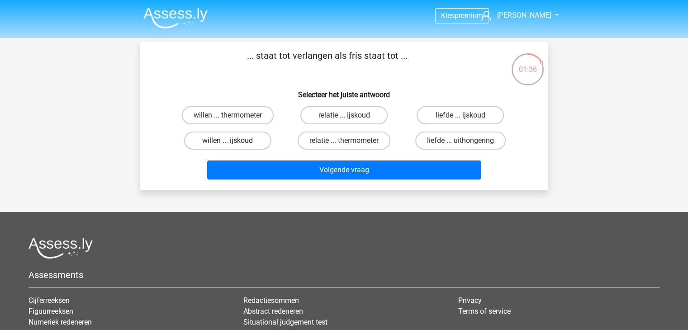
click at [251, 141] on label "willen ... ijskoud" at bounding box center [227, 141] width 87 height 18
click at [233, 141] on input "willen ... ijskoud" at bounding box center [231, 144] width 6 height 6
radio input "true"
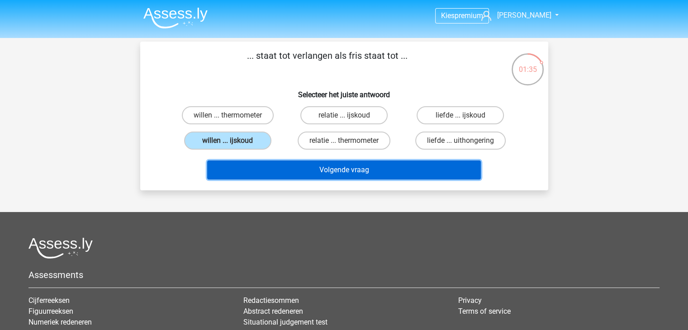
click at [319, 167] on button "Volgende vraag" at bounding box center [344, 170] width 274 height 19
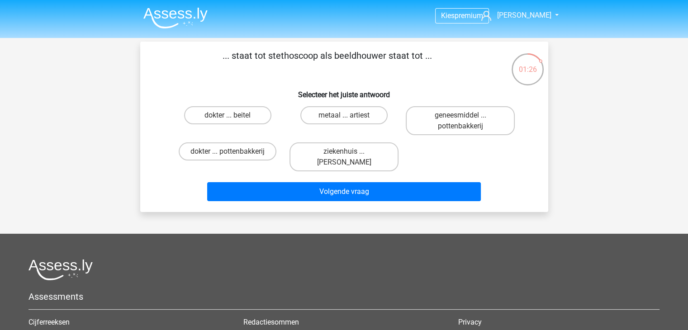
click at [232, 121] on input "dokter ... beitel" at bounding box center [231, 118] width 6 height 6
radio input "true"
click at [233, 115] on label "dokter ... beitel" at bounding box center [227, 115] width 87 height 18
click at [233, 115] on input "dokter ... beitel" at bounding box center [231, 118] width 6 height 6
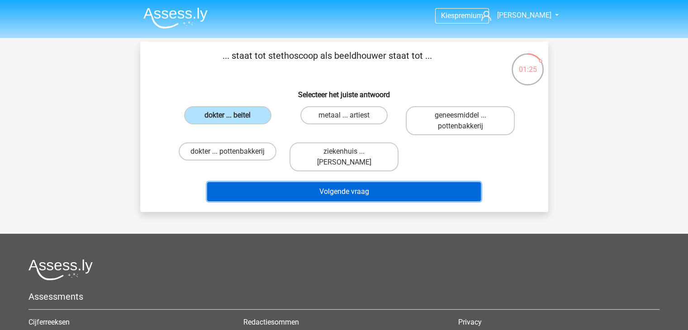
click at [338, 188] on button "Volgende vraag" at bounding box center [344, 191] width 274 height 19
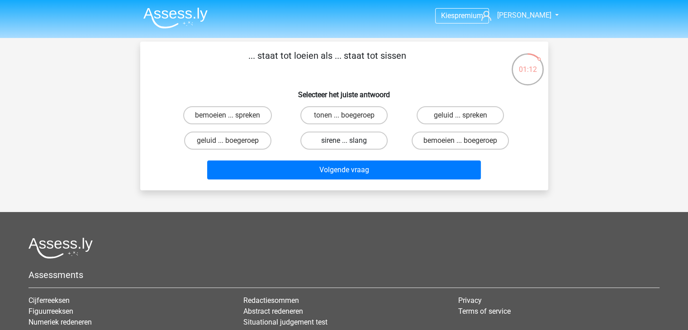
click at [341, 142] on label "sirene ... slang" at bounding box center [343, 141] width 87 height 18
click at [344, 142] on input "sirene ... slang" at bounding box center [347, 144] width 6 height 6
radio input "true"
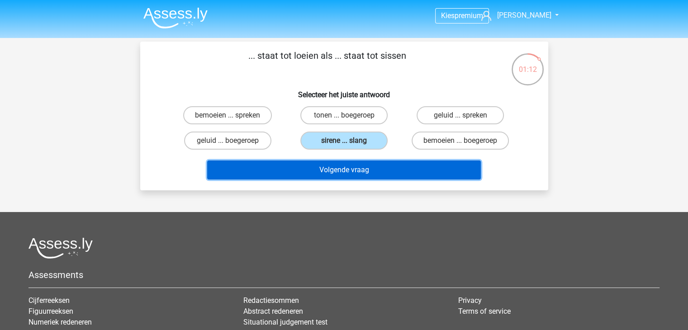
click at [351, 170] on button "Volgende vraag" at bounding box center [344, 170] width 274 height 19
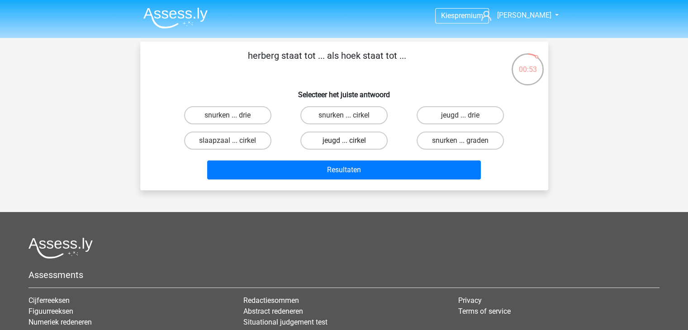
click at [343, 140] on label "jeugd ... cirkel" at bounding box center [343, 141] width 87 height 18
click at [344, 141] on input "jeugd ... cirkel" at bounding box center [347, 144] width 6 height 6
radio input "true"
click at [453, 119] on label "jeugd ... drie" at bounding box center [460, 115] width 87 height 18
click at [461, 119] on input "jeugd ... drie" at bounding box center [464, 118] width 6 height 6
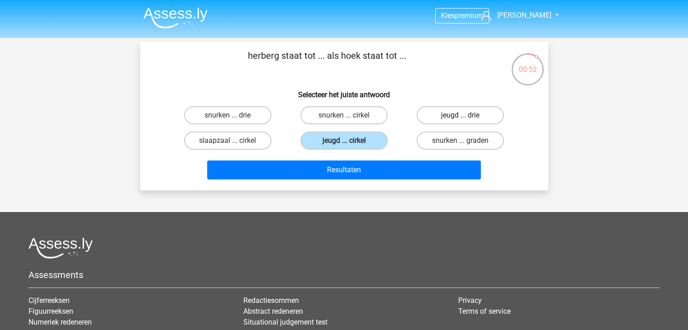
radio input "true"
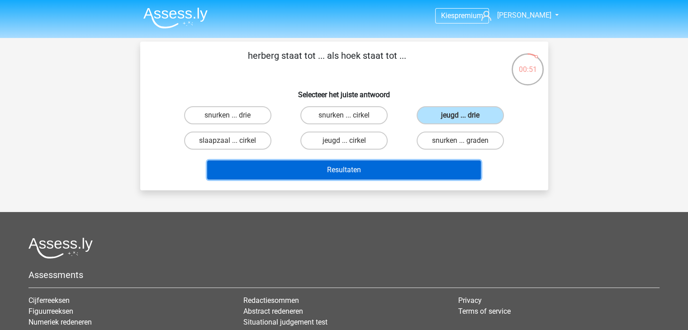
click at [358, 167] on button "Resultaten" at bounding box center [344, 170] width 274 height 19
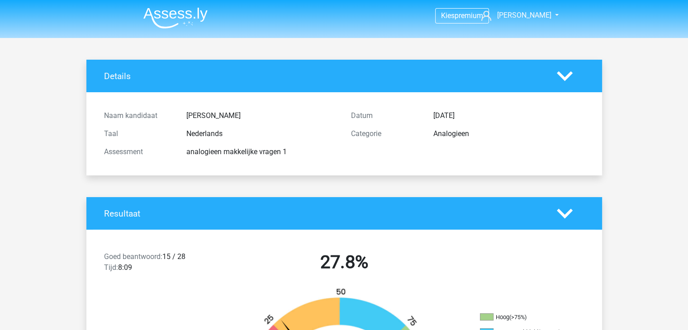
drag, startPoint x: 194, startPoint y: 154, endPoint x: 305, endPoint y: 155, distance: 110.9
click at [305, 155] on div "analogieen makkelijke vragen 1" at bounding box center [262, 152] width 165 height 11
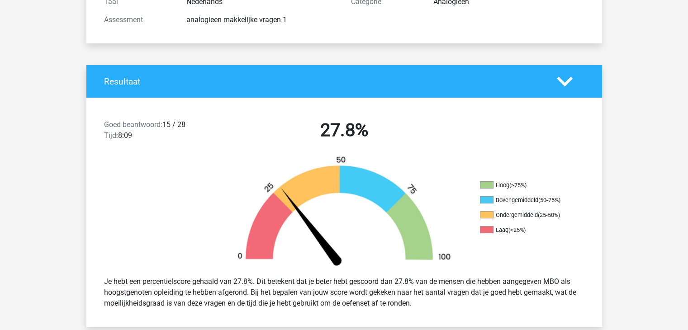
scroll to position [136, 0]
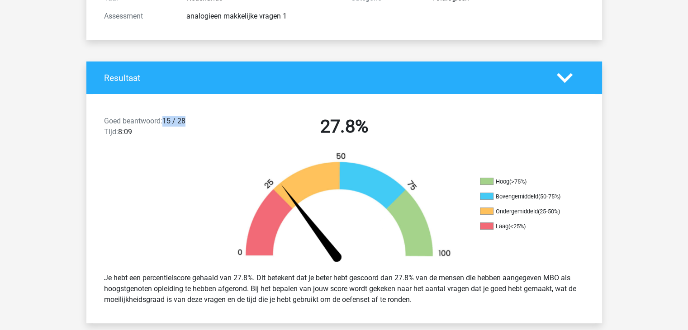
drag, startPoint x: 165, startPoint y: 118, endPoint x: 195, endPoint y: 118, distance: 30.3
click at [195, 118] on div "Goed beantwoord: 15 / 28 Tijd: 8:09" at bounding box center [159, 128] width 124 height 25
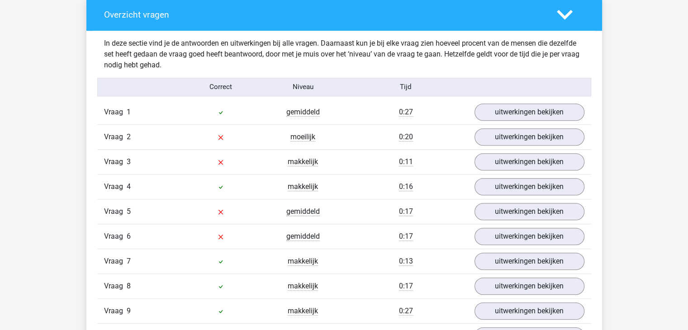
scroll to position [724, 0]
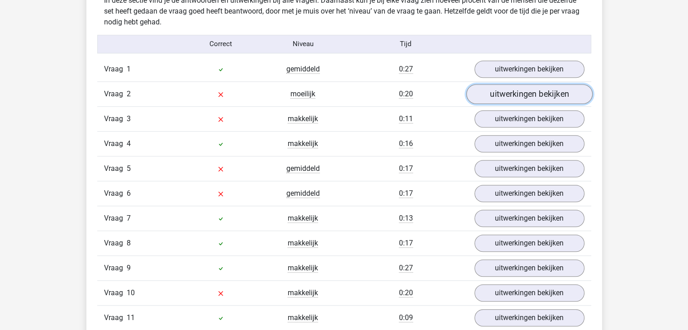
click at [519, 93] on link "uitwerkingen bekijken" at bounding box center [529, 94] width 126 height 20
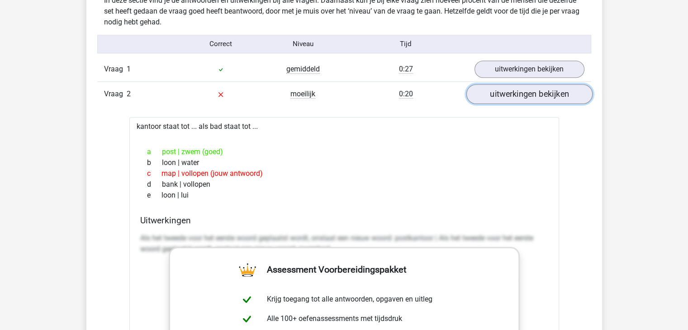
click at [510, 95] on link "uitwerkingen bekijken" at bounding box center [529, 94] width 126 height 20
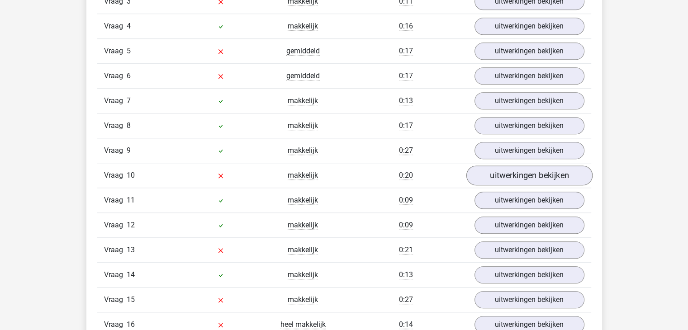
scroll to position [860, 0]
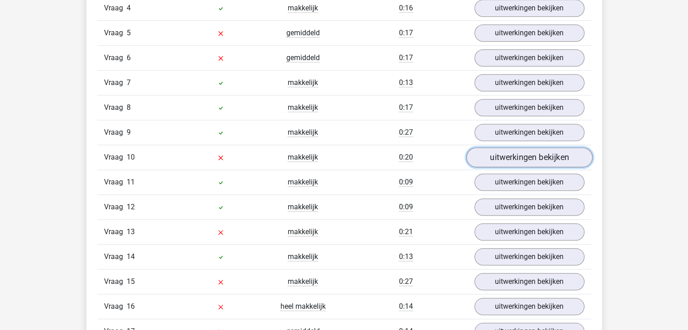
click at [496, 155] on link "uitwerkingen bekijken" at bounding box center [529, 158] width 126 height 20
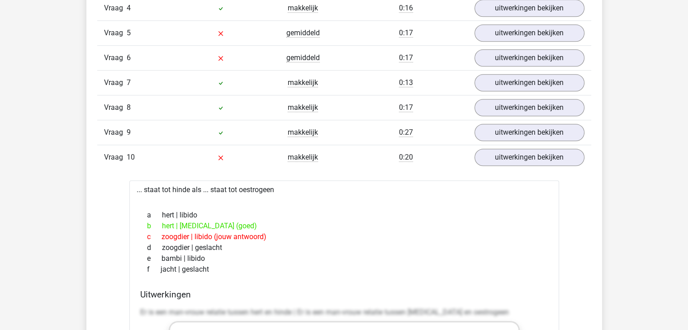
click at [532, 165] on div "Vraag 10 makkelijk 0:20 uitwerkingen bekijken" at bounding box center [344, 157] width 494 height 25
click at [535, 154] on link "uitwerkingen bekijken" at bounding box center [529, 158] width 126 height 20
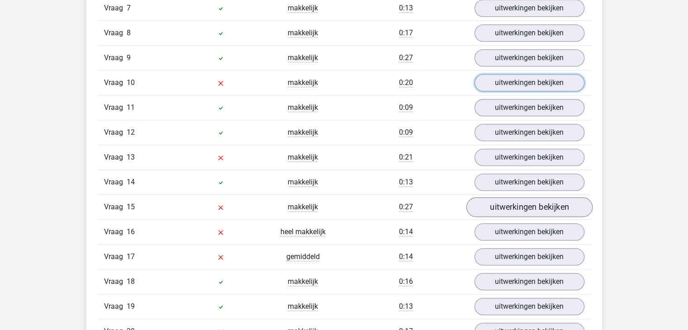
scroll to position [950, 0]
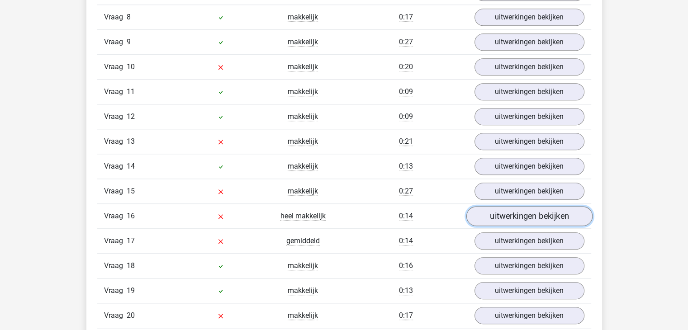
click at [513, 213] on link "uitwerkingen bekijken" at bounding box center [529, 216] width 126 height 20
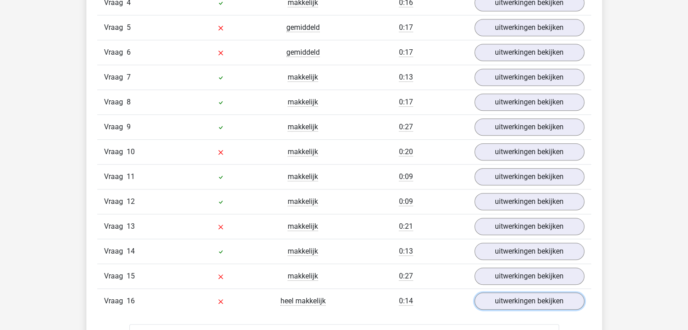
scroll to position [860, 0]
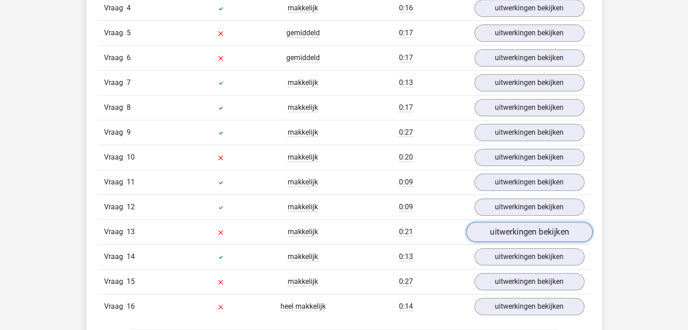
click at [504, 233] on link "uitwerkingen bekijken" at bounding box center [529, 232] width 126 height 20
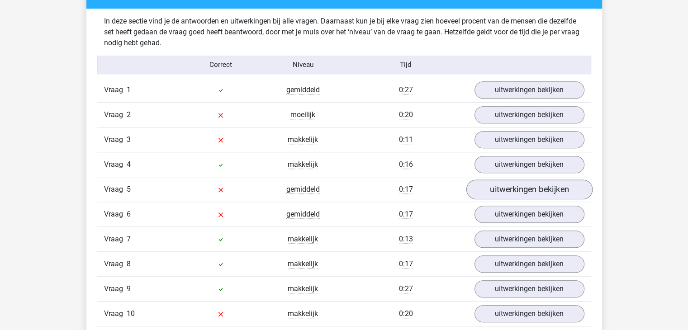
scroll to position [724, 0]
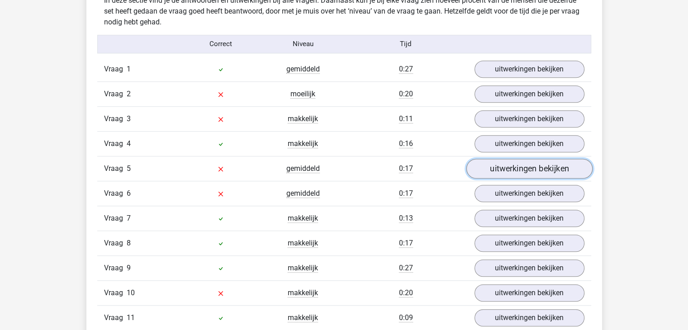
click at [519, 172] on link "uitwerkingen bekijken" at bounding box center [529, 169] width 126 height 20
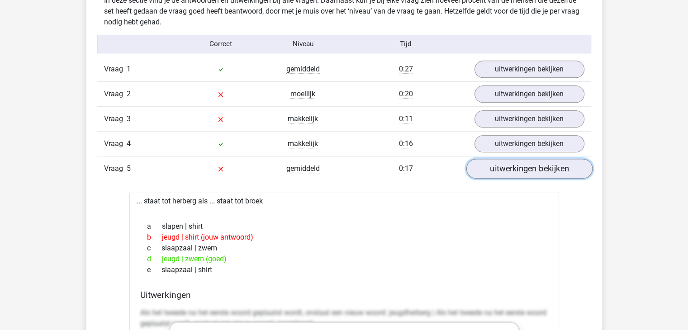
click at [515, 165] on link "uitwerkingen bekijken" at bounding box center [529, 169] width 126 height 20
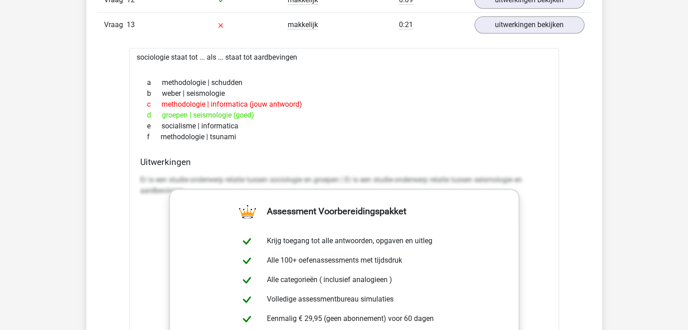
scroll to position [950, 0]
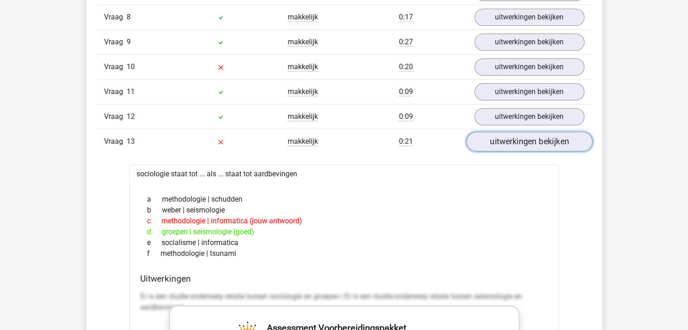
click at [563, 141] on link "uitwerkingen bekijken" at bounding box center [529, 142] width 126 height 20
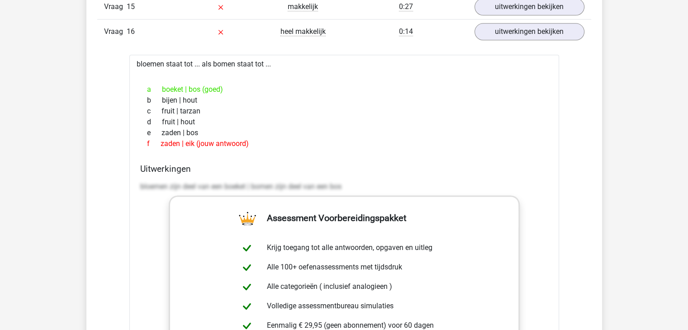
scroll to position [1131, 0]
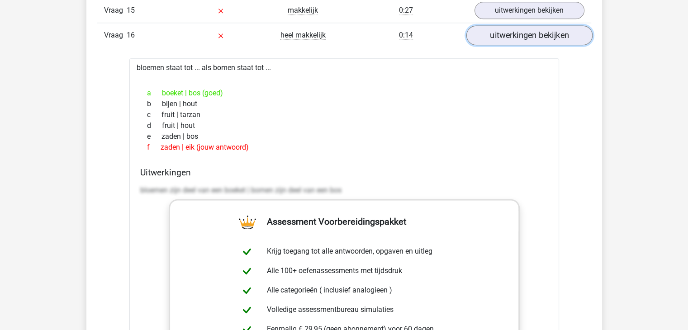
click at [557, 30] on link "uitwerkingen bekijken" at bounding box center [529, 35] width 126 height 20
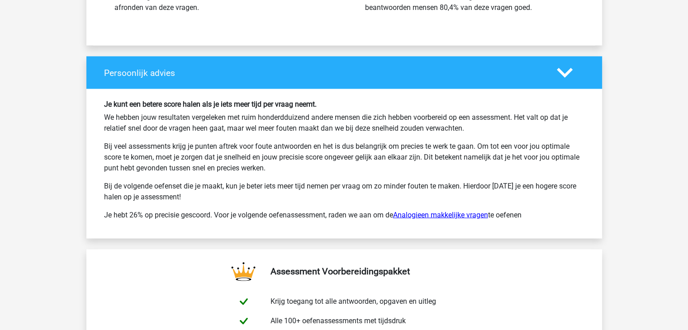
scroll to position [1765, 0]
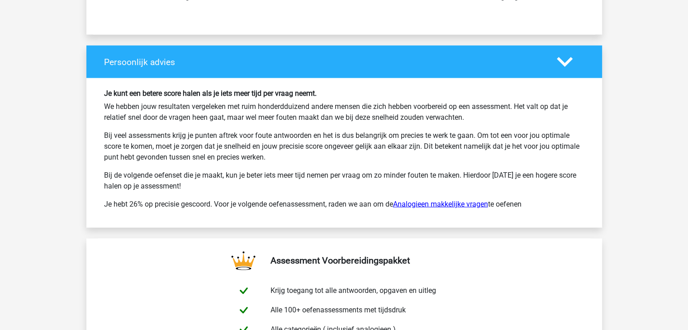
click at [454, 200] on link "Analogieen makkelijke vragen" at bounding box center [440, 204] width 95 height 9
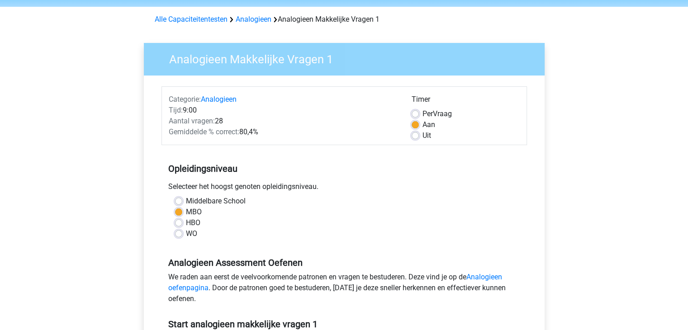
scroll to position [45, 0]
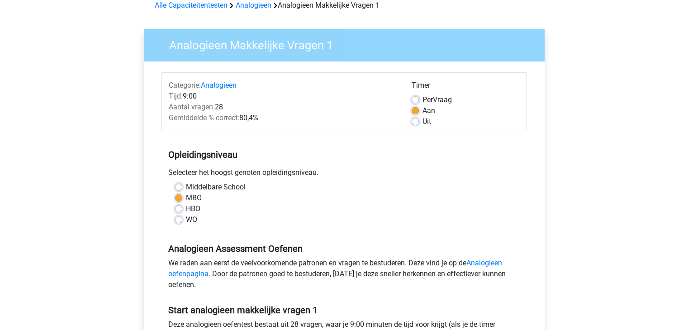
click at [423, 102] on label "Per Vraag" at bounding box center [437, 100] width 29 height 11
click at [417, 102] on input "Per Vraag" at bounding box center [415, 99] width 7 height 9
radio input "true"
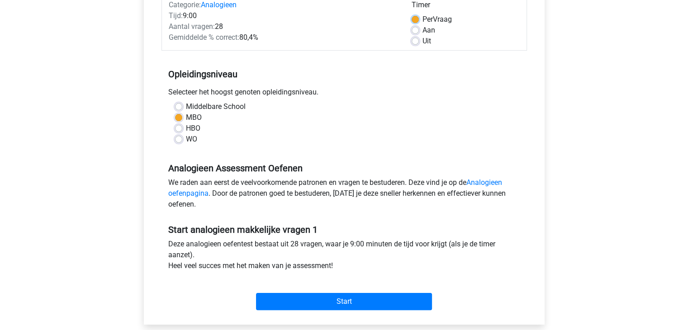
scroll to position [136, 0]
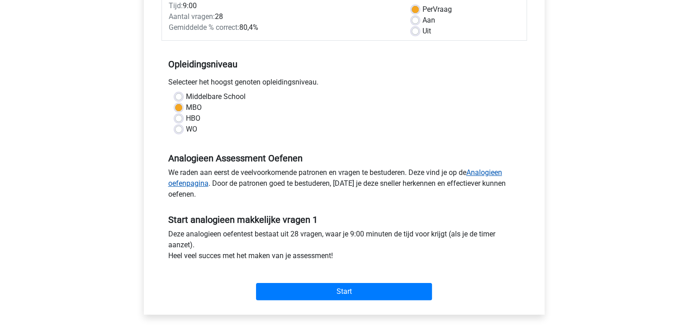
click at [483, 173] on link "Analogieen oefenpagina" at bounding box center [335, 177] width 334 height 19
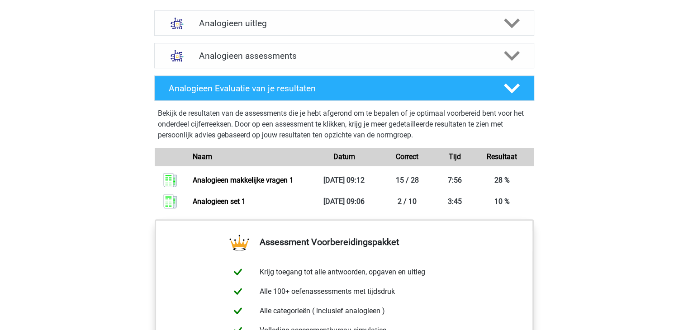
scroll to position [498, 0]
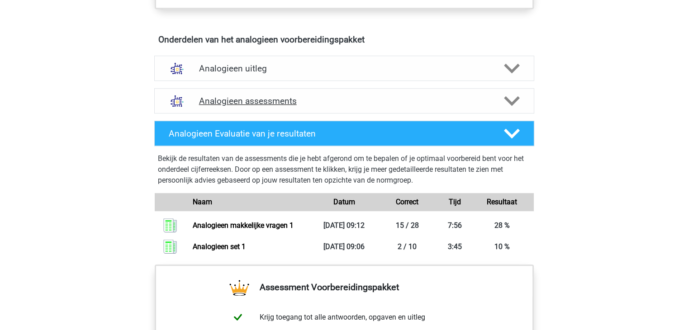
click at [507, 93] on icon at bounding box center [512, 101] width 16 height 16
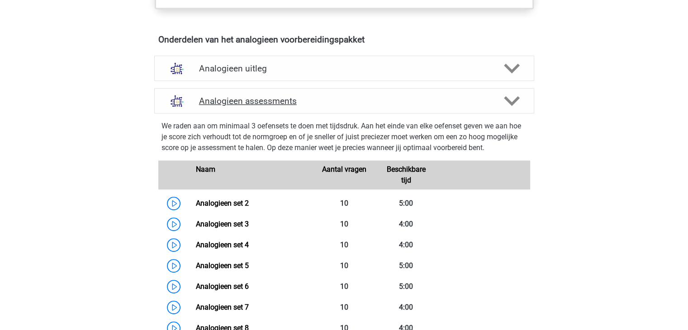
click at [507, 99] on polygon at bounding box center [512, 101] width 16 height 10
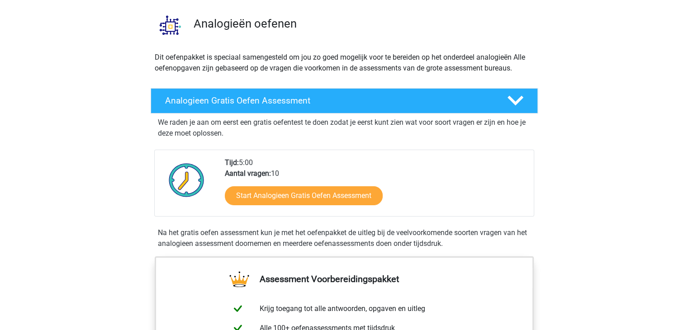
scroll to position [45, 0]
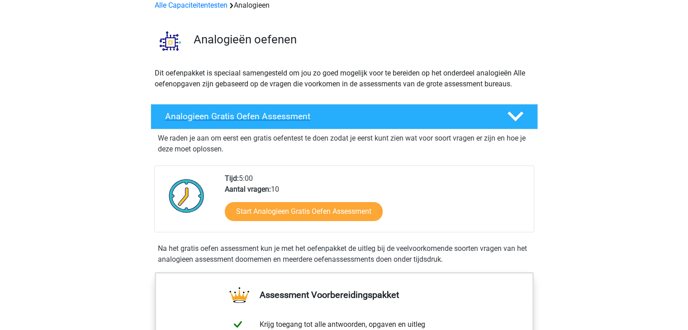
click at [273, 115] on h4 "Analogieen Gratis Oefen Assessment" at bounding box center [329, 116] width 328 height 10
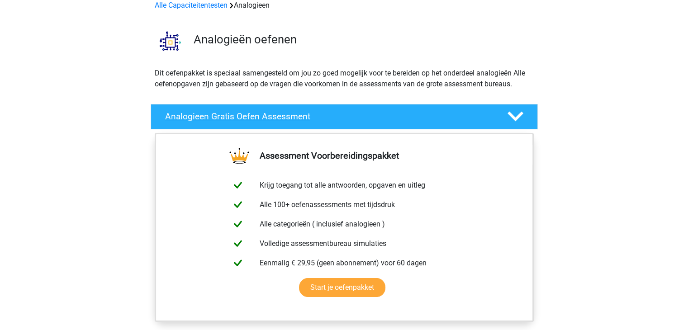
click at [512, 117] on polygon at bounding box center [516, 117] width 16 height 10
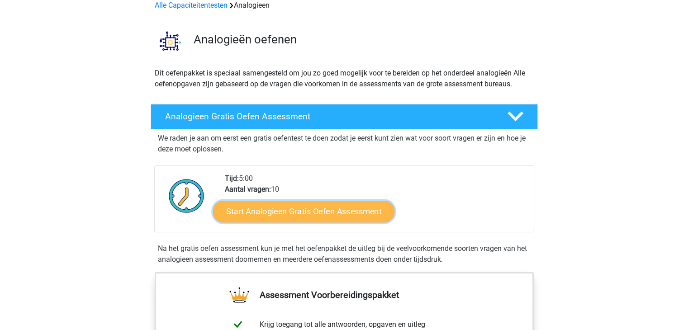
click at [330, 210] on link "Start Analogieen Gratis Oefen Assessment" at bounding box center [303, 211] width 181 height 22
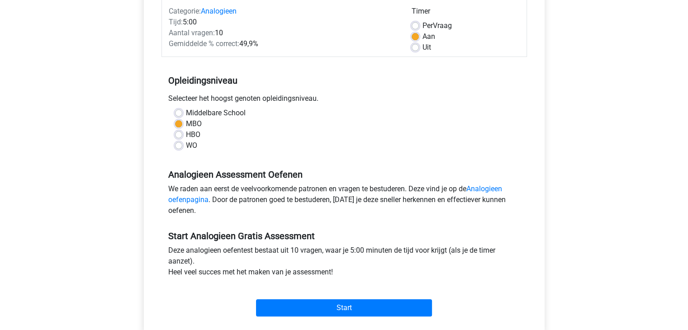
scroll to position [136, 0]
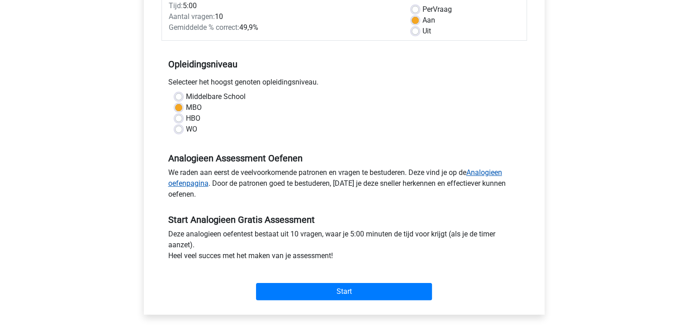
click at [492, 171] on link "Analogieen oefenpagina" at bounding box center [335, 177] width 334 height 19
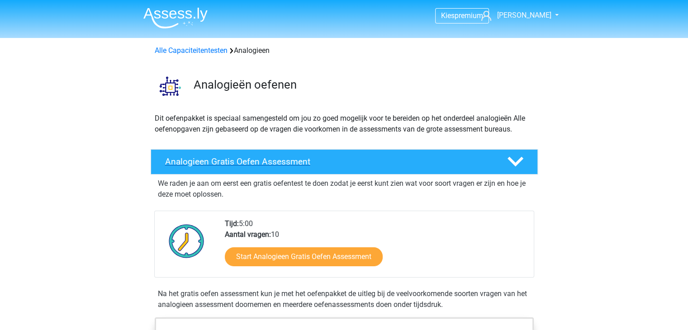
click at [294, 161] on h4 "Analogieen Gratis Oefen Assessment" at bounding box center [329, 162] width 328 height 10
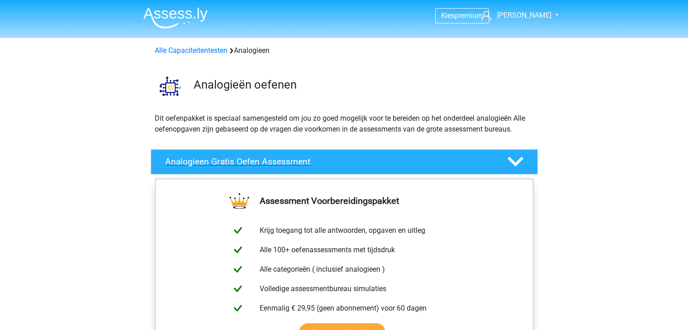
click at [294, 161] on h4 "Analogieen Gratis Oefen Assessment" at bounding box center [329, 162] width 328 height 10
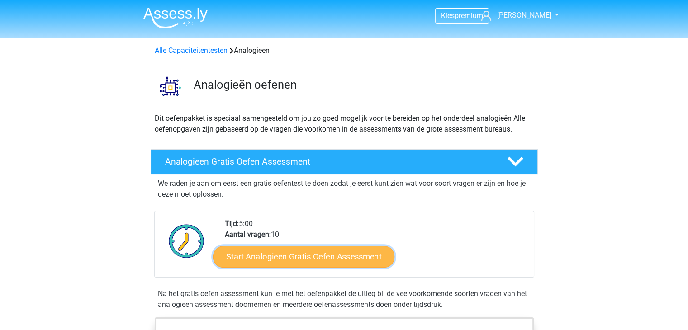
click at [325, 259] on link "Start Analogieen Gratis Oefen Assessment" at bounding box center [303, 257] width 181 height 22
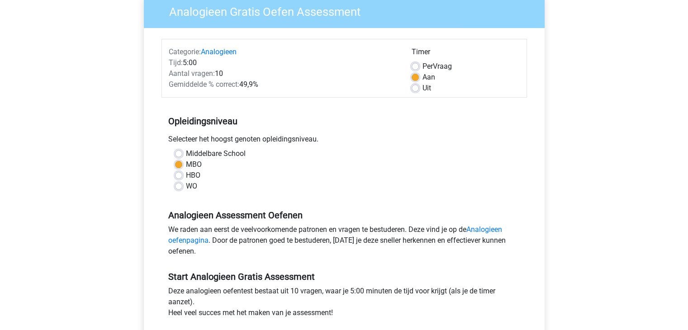
scroll to position [226, 0]
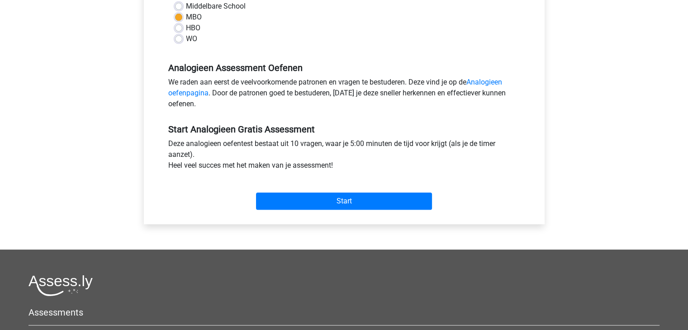
click at [373, 212] on div "Start" at bounding box center [345, 194] width 366 height 39
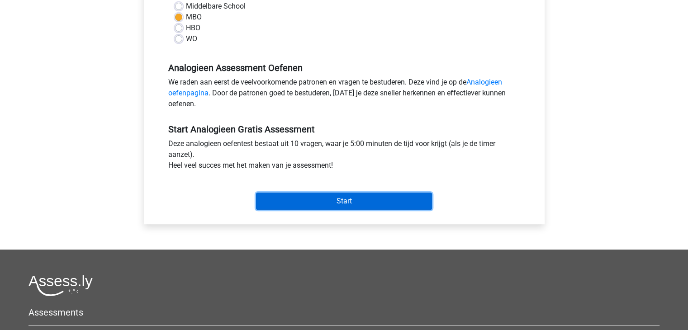
click at [373, 209] on input "Start" at bounding box center [344, 201] width 176 height 17
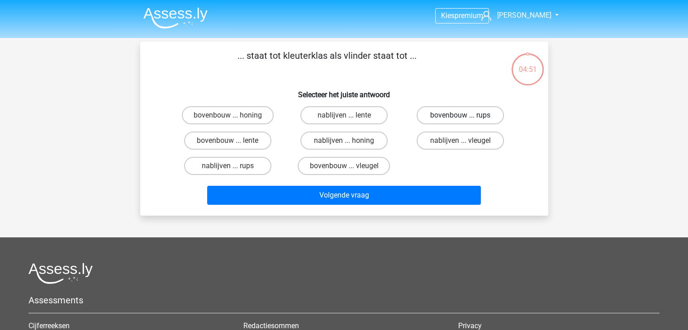
click at [451, 116] on label "bovenbouw ... rups" at bounding box center [460, 115] width 87 height 18
click at [461, 116] on input "bovenbouw ... rups" at bounding box center [464, 118] width 6 height 6
radio input "true"
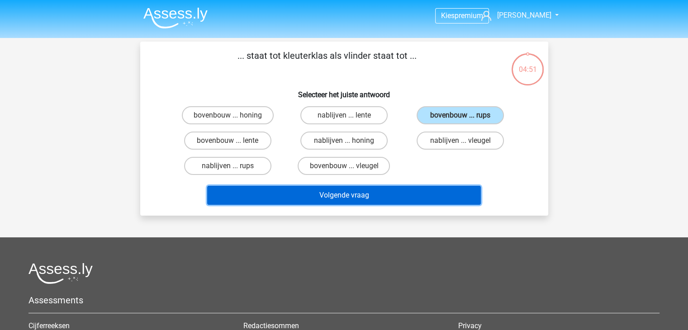
click at [359, 191] on button "Volgende vraag" at bounding box center [344, 195] width 274 height 19
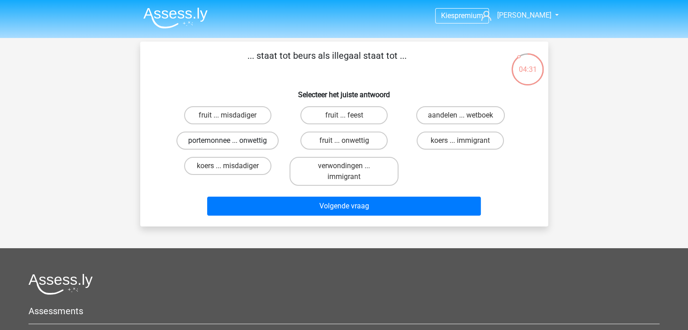
click at [246, 143] on label "portemonnee ... onwettig" at bounding box center [227, 141] width 102 height 18
click at [233, 143] on input "portemonnee ... onwettig" at bounding box center [231, 144] width 6 height 6
radio input "true"
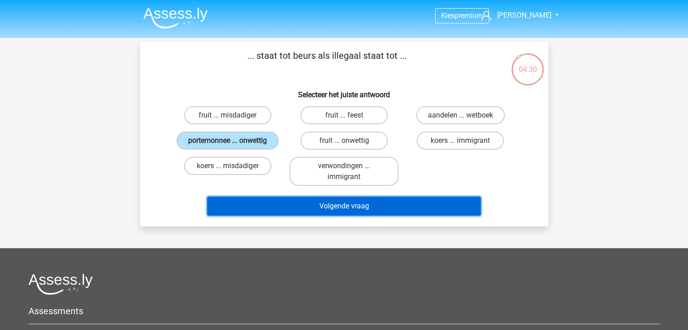
click at [325, 205] on button "Volgende vraag" at bounding box center [344, 206] width 274 height 19
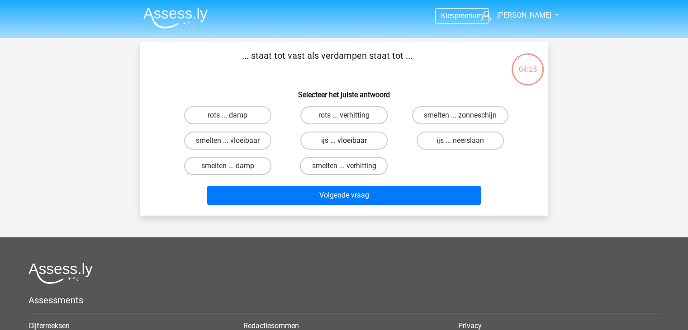
click at [318, 140] on label "ijs ... vloeibaar" at bounding box center [343, 141] width 87 height 18
click at [344, 141] on input "ijs ... vloeibaar" at bounding box center [347, 144] width 6 height 6
radio input "true"
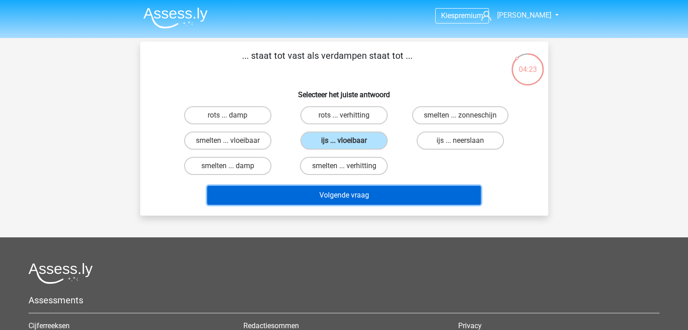
click at [343, 195] on button "Volgende vraag" at bounding box center [344, 195] width 274 height 19
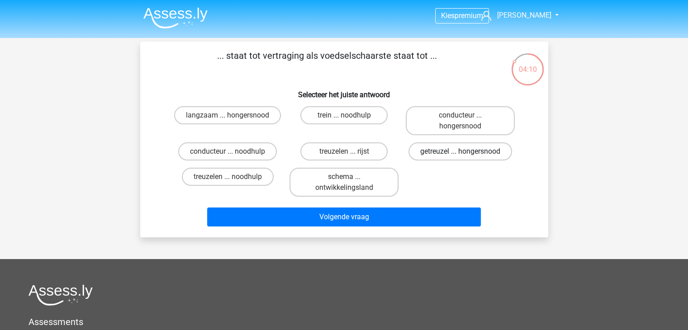
click at [440, 155] on label "getreuzel ... hongersnood" at bounding box center [461, 152] width 104 height 18
click at [461, 155] on input "getreuzel ... hongersnood" at bounding box center [464, 155] width 6 height 6
radio input "true"
click at [434, 153] on label "getreuzel ... hongersnood" at bounding box center [461, 152] width 104 height 18
click at [461, 153] on input "getreuzel ... hongersnood" at bounding box center [464, 155] width 6 height 6
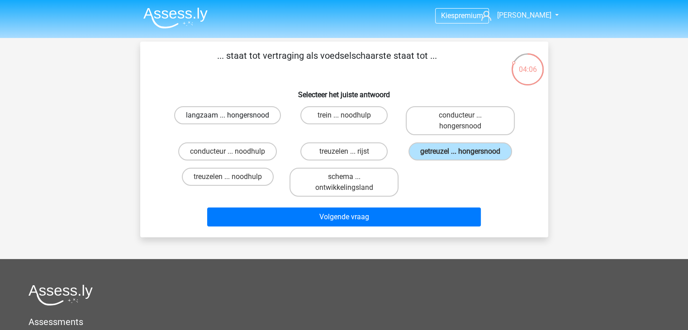
click at [257, 117] on label "langzaam ... hongersnood" at bounding box center [227, 115] width 107 height 18
click at [233, 117] on input "langzaam ... hongersnood" at bounding box center [231, 118] width 6 height 6
radio input "true"
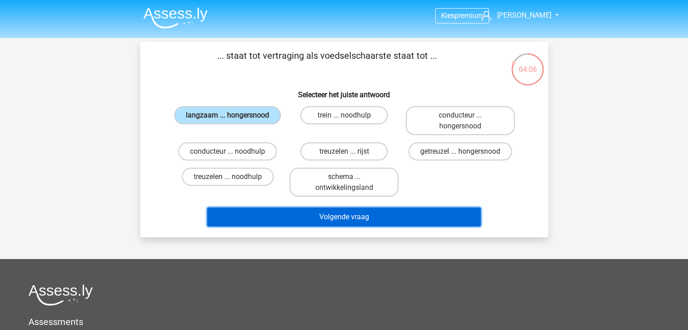
click at [337, 220] on button "Volgende vraag" at bounding box center [344, 217] width 274 height 19
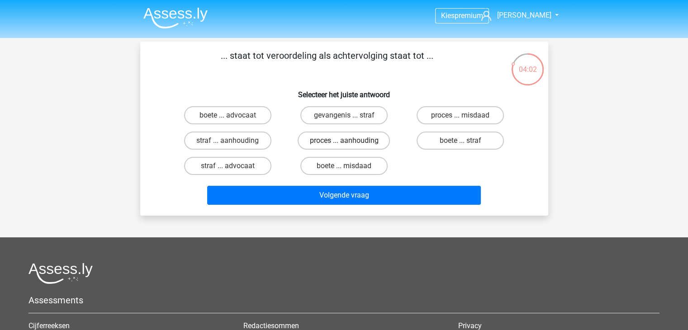
click at [335, 140] on label "proces ... aanhouding" at bounding box center [344, 141] width 92 height 18
click at [344, 141] on input "proces ... aanhouding" at bounding box center [347, 144] width 6 height 6
radio input "true"
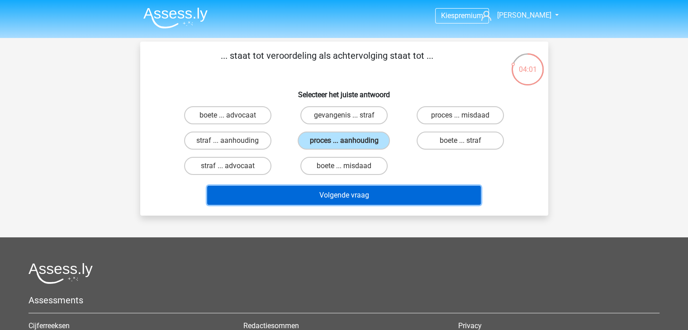
click at [353, 194] on button "Volgende vraag" at bounding box center [344, 195] width 274 height 19
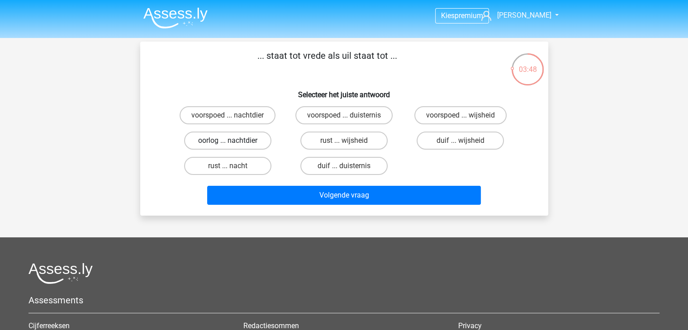
click at [247, 142] on label "oorlog ... nachtdier" at bounding box center [227, 141] width 87 height 18
click at [233, 142] on input "oorlog ... nachtdier" at bounding box center [231, 144] width 6 height 6
radio input "true"
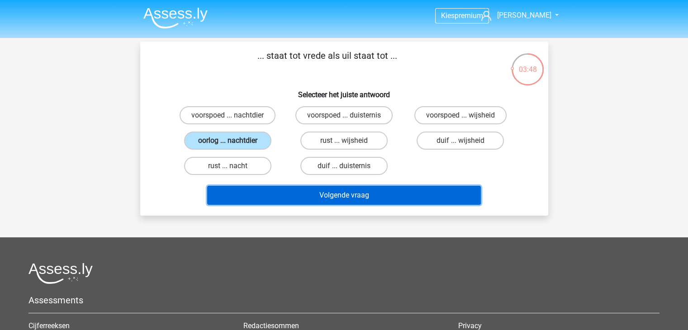
click at [332, 191] on button "Volgende vraag" at bounding box center [344, 195] width 274 height 19
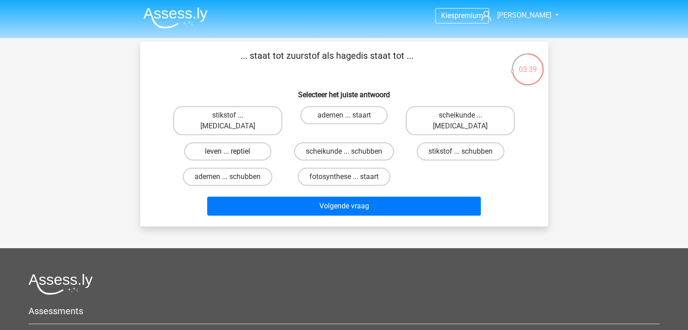
click at [255, 143] on label "leven ... reptiel" at bounding box center [227, 152] width 87 height 18
click at [233, 152] on input "leven ... reptiel" at bounding box center [231, 155] width 6 height 6
radio input "true"
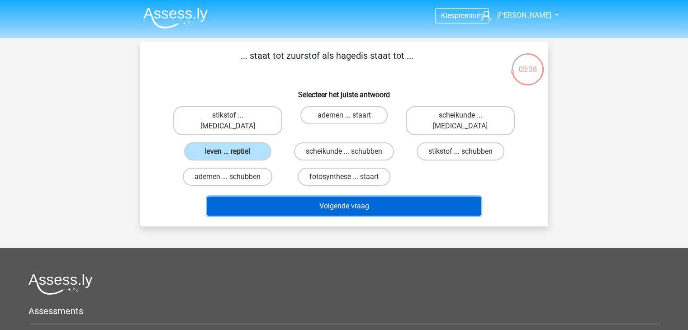
click at [368, 197] on button "Volgende vraag" at bounding box center [344, 206] width 274 height 19
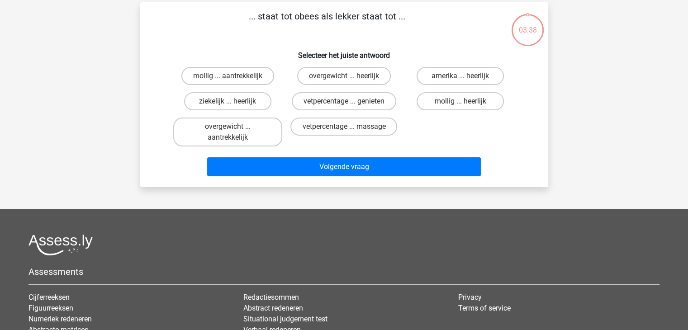
scroll to position [42, 0]
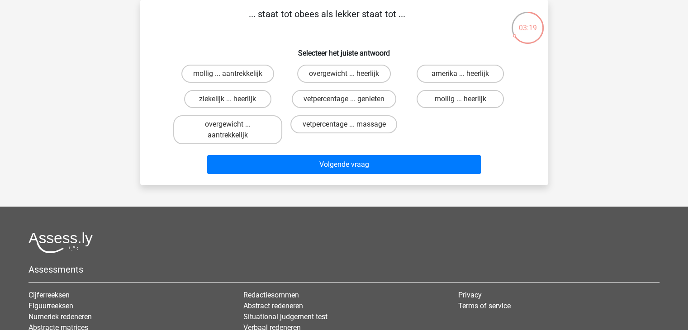
click at [346, 76] on input "overgewicht ... heerlijk" at bounding box center [347, 77] width 6 height 6
radio input "true"
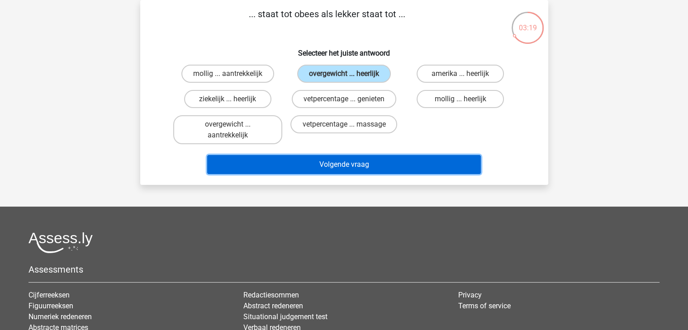
click at [372, 158] on button "Volgende vraag" at bounding box center [344, 164] width 274 height 19
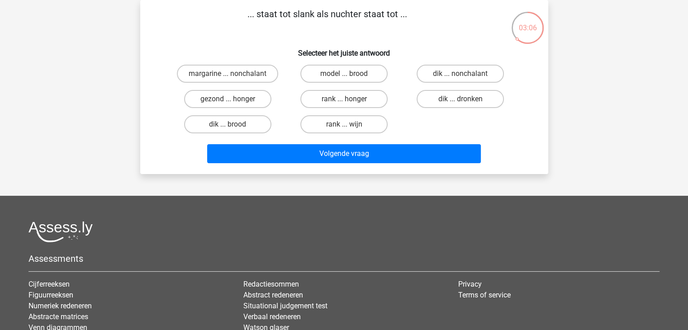
click at [466, 100] on input "dik ... dronken" at bounding box center [464, 102] width 6 height 6
radio input "true"
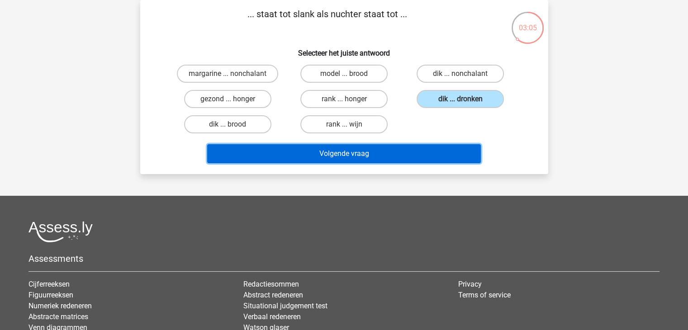
click at [391, 147] on button "Volgende vraag" at bounding box center [344, 153] width 274 height 19
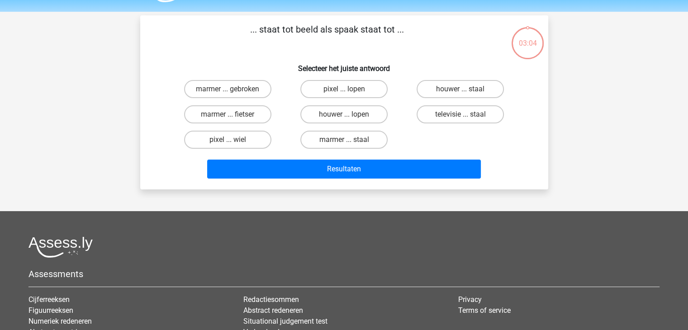
scroll to position [0, 0]
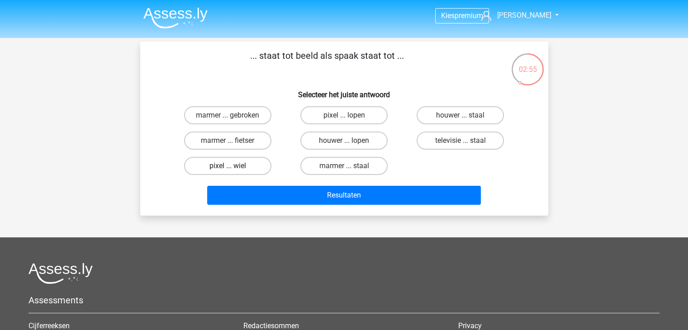
click at [238, 167] on label "pixel ... wiel" at bounding box center [227, 166] width 87 height 18
click at [233, 167] on input "pixel ... wiel" at bounding box center [231, 169] width 6 height 6
radio input "true"
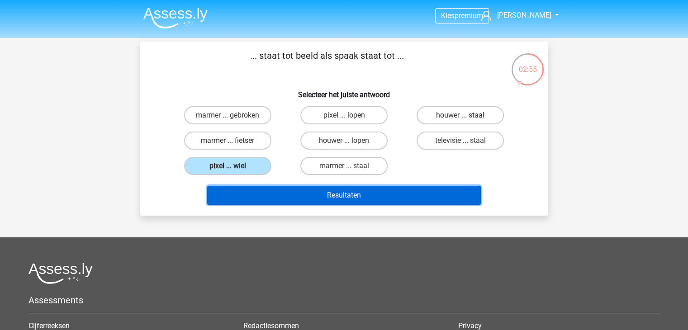
click at [322, 196] on button "Resultaten" at bounding box center [344, 195] width 274 height 19
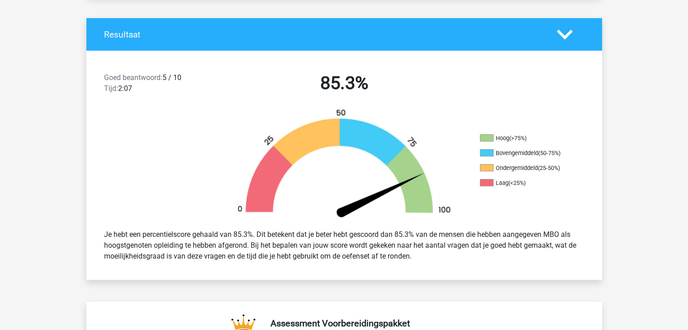
scroll to position [181, 0]
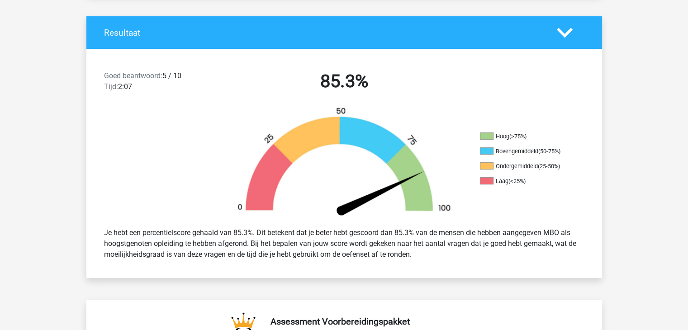
click at [567, 33] on polygon at bounding box center [565, 33] width 16 height 10
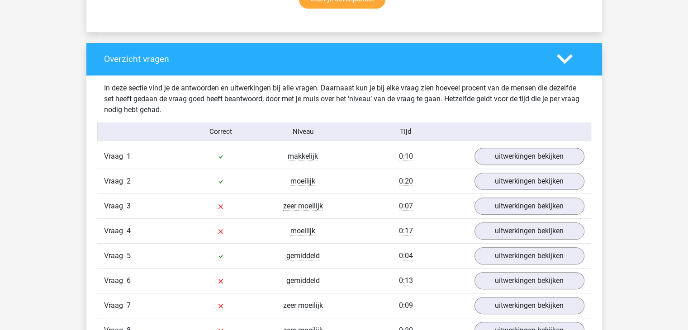
click at [566, 58] on icon at bounding box center [565, 59] width 16 height 16
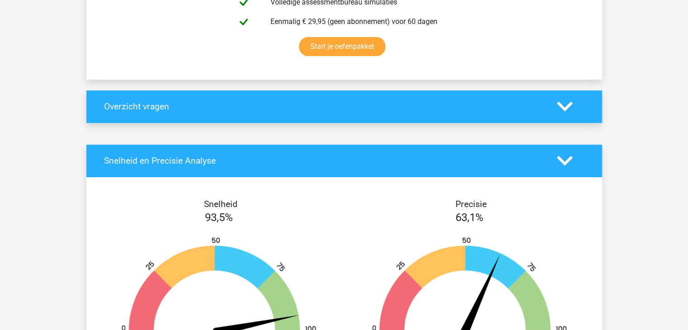
scroll to position [362, 0]
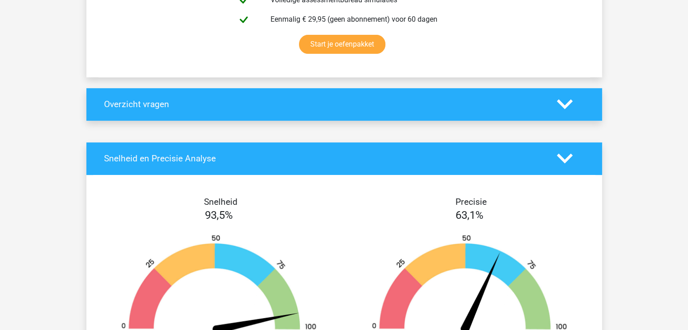
click at [566, 105] on polygon at bounding box center [565, 105] width 16 height 10
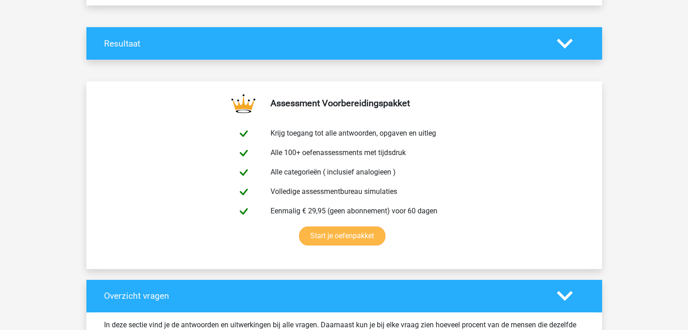
scroll to position [0, 0]
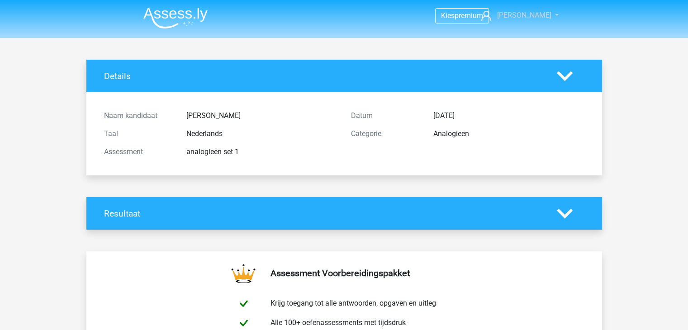
click at [552, 15] on link "[PERSON_NAME]" at bounding box center [515, 15] width 74 height 11
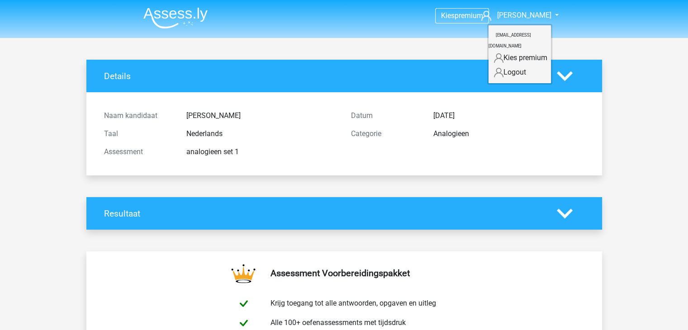
click at [593, 8] on header "Kies premium René r.vandijk@vakopleidingmetaal.nl" at bounding box center [344, 19] width 688 height 38
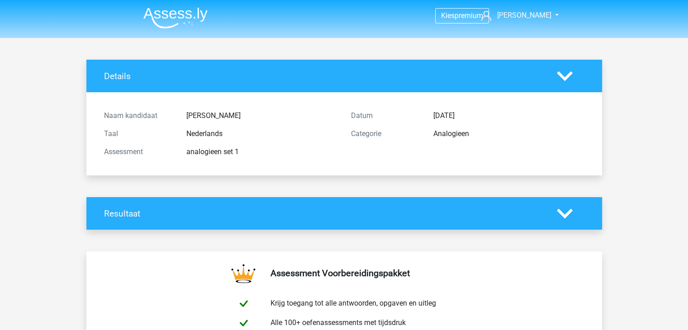
click at [186, 14] on img at bounding box center [175, 17] width 64 height 21
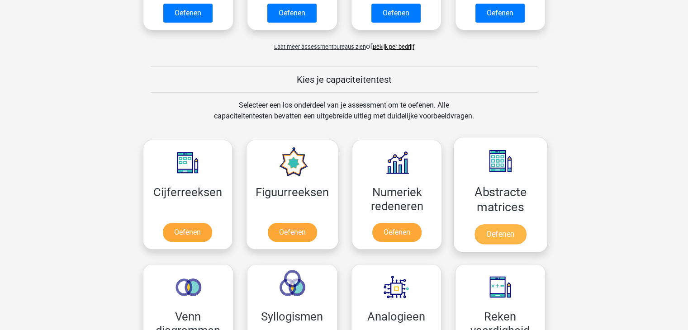
scroll to position [407, 0]
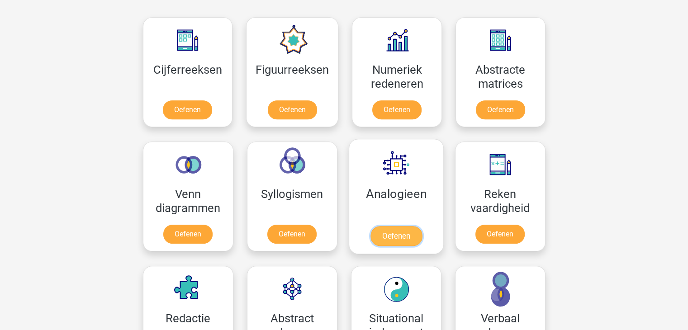
click at [404, 226] on link "Oefenen" at bounding box center [396, 236] width 52 height 20
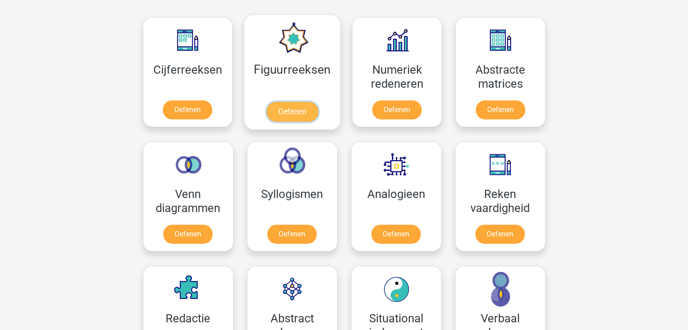
click at [296, 113] on link "Oefenen" at bounding box center [293, 112] width 52 height 20
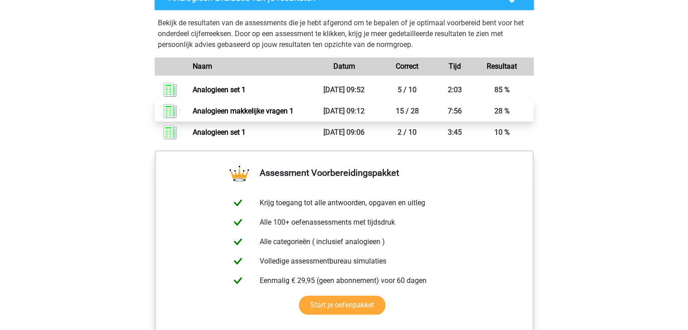
scroll to position [543, 0]
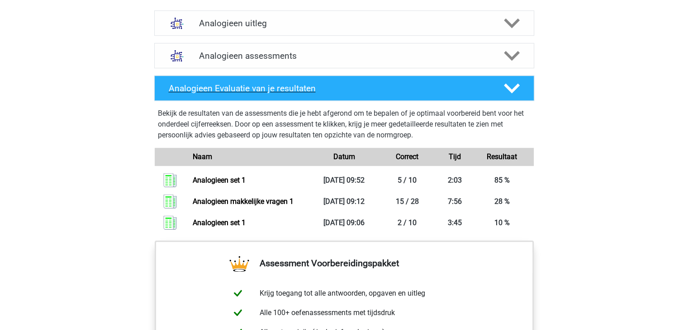
click at [513, 85] on icon at bounding box center [512, 89] width 16 height 16
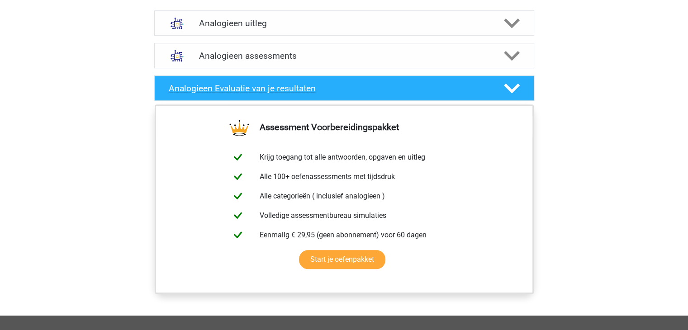
click at [513, 85] on icon at bounding box center [512, 89] width 16 height 16
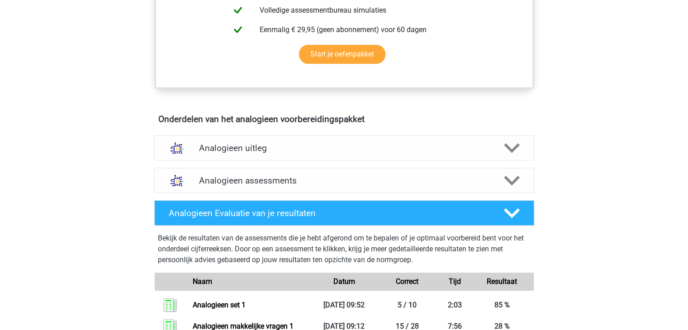
scroll to position [407, 0]
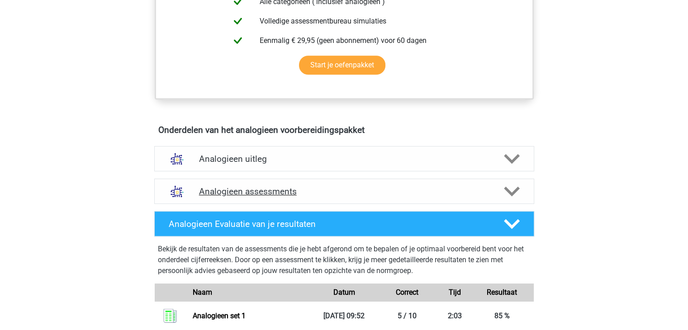
click at [509, 191] on polygon at bounding box center [512, 192] width 16 height 10
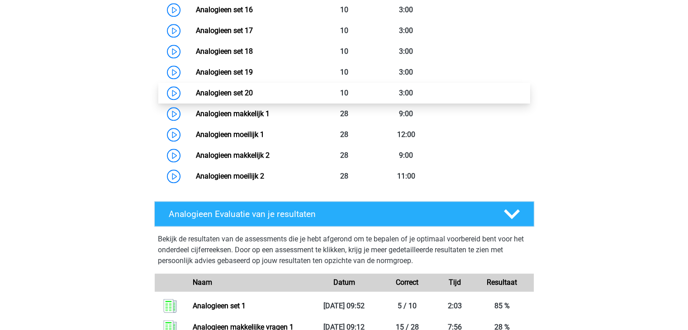
scroll to position [880, 0]
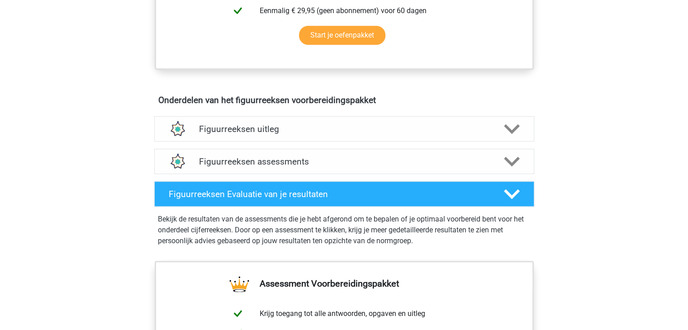
scroll to position [498, 0]
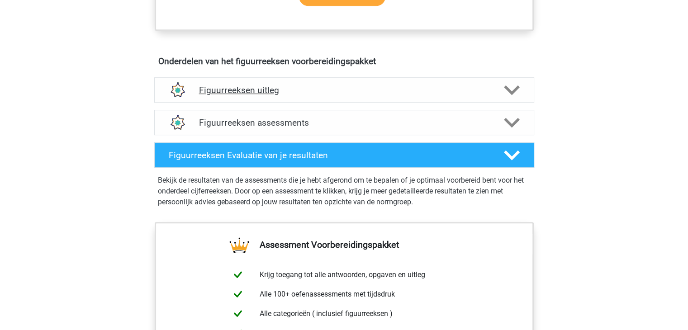
click at [516, 97] on div "Figuurreeksen uitleg" at bounding box center [344, 89] width 380 height 25
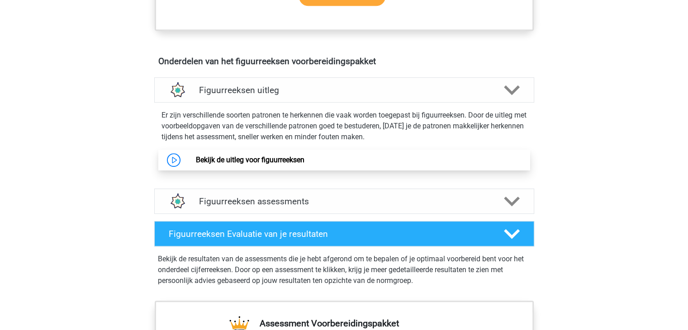
click at [243, 162] on link "Bekijk de uitleg voor figuurreeksen" at bounding box center [250, 160] width 109 height 9
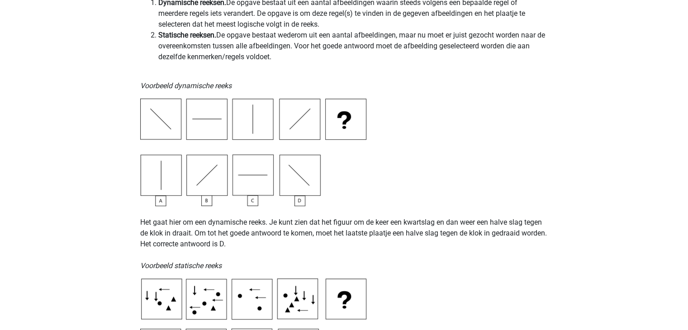
scroll to position [272, 0]
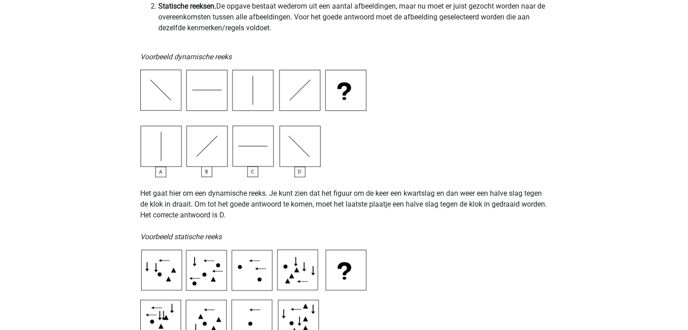
click at [169, 140] on img at bounding box center [253, 124] width 226 height 108
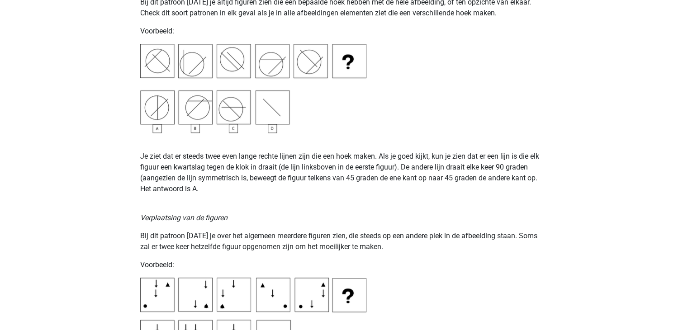
scroll to position [1222, 0]
